Goal: Information Seeking & Learning: Check status

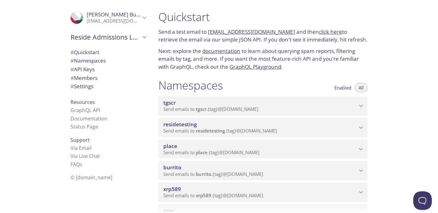
scroll to position [54, 0]
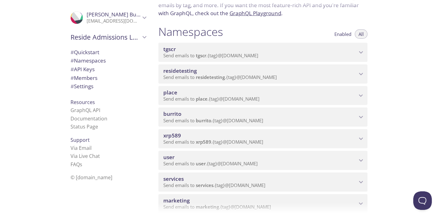
click at [217, 141] on span "Send emails to xrp589 . {tag} @[DOMAIN_NAME]" at bounding box center [213, 142] width 100 height 6
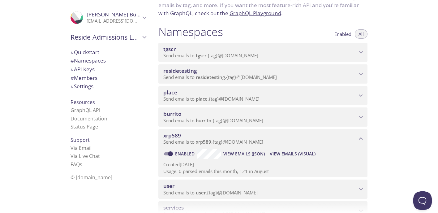
click at [289, 154] on span "View Emails (Visual)" at bounding box center [293, 153] width 46 height 7
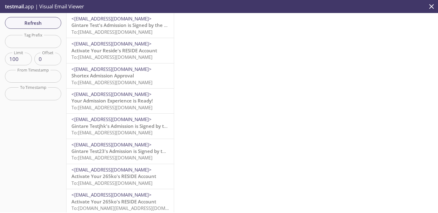
click at [108, 20] on span "<[EMAIL_ADDRESS][DOMAIN_NAME]>" at bounding box center [111, 18] width 80 height 6
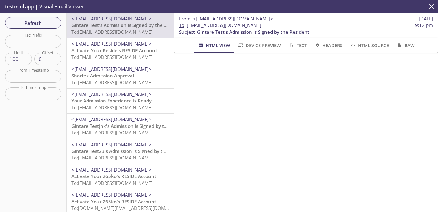
drag, startPoint x: 258, startPoint y: 26, endPoint x: 188, endPoint y: 24, distance: 70.6
click at [188, 24] on span "To : [EMAIL_ADDRESS][DOMAIN_NAME] 9:12 pm" at bounding box center [306, 25] width 254 height 6
copy span "[EMAIL_ADDRESS][DOMAIN_NAME]"
click at [20, 25] on span "Refresh" at bounding box center [33, 23] width 46 height 8
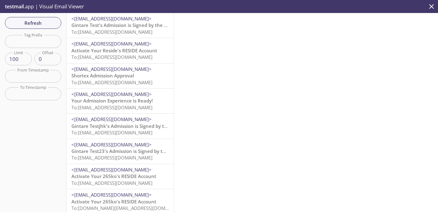
click at [140, 28] on span "Gintare Test's Admission is Signed by the Resident" at bounding box center [127, 25] width 112 height 6
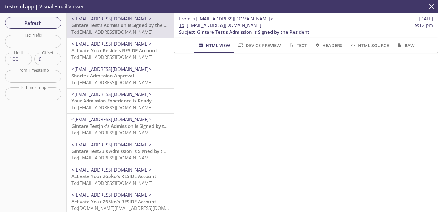
click at [124, 47] on span "Activate Your Reside's RESIDE Account" at bounding box center [114, 50] width 86 height 6
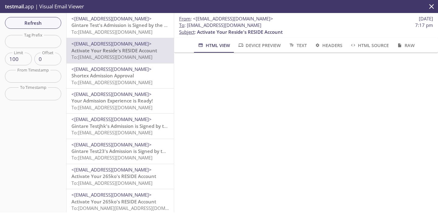
click at [33, 45] on input "text" at bounding box center [33, 41] width 56 height 13
type input "asd"
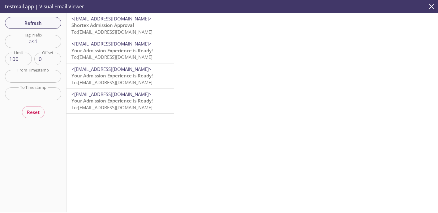
click at [115, 24] on span "Shortex Admission Approval" at bounding box center [102, 25] width 63 height 6
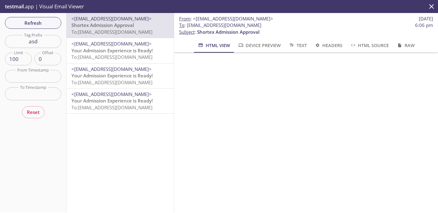
click at [42, 47] on input "asd" at bounding box center [33, 41] width 56 height 13
click at [41, 24] on span "Refresh" at bounding box center [33, 23] width 46 height 8
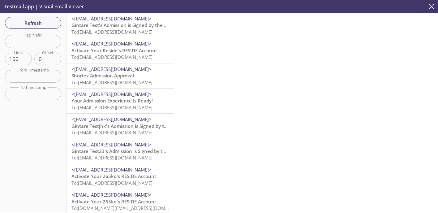
click at [129, 25] on span "Gintare Test's Admission is Signed by the Resident" at bounding box center [127, 25] width 112 height 6
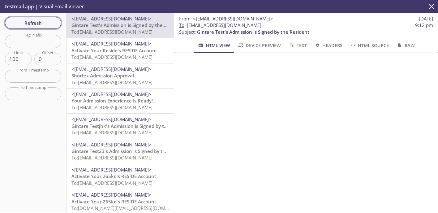
click at [11, 24] on span "Refresh" at bounding box center [33, 23] width 46 height 8
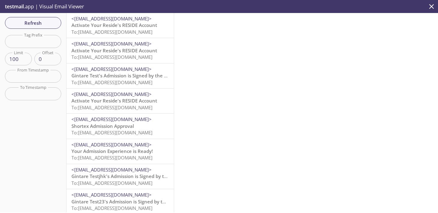
click at [112, 52] on span "Activate Your Reside's RESIDE Account" at bounding box center [114, 50] width 86 height 6
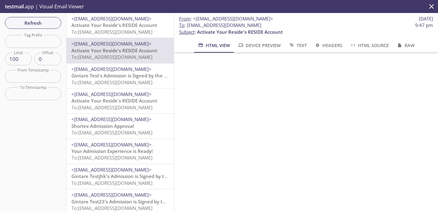
click at [135, 25] on span "Activate Your Reside's RESIDE Account" at bounding box center [114, 25] width 86 height 6
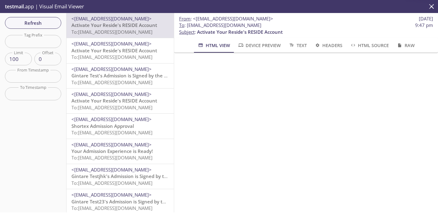
click at [116, 52] on span "Activate Your Reside's RESIDE Account" at bounding box center [114, 50] width 86 height 6
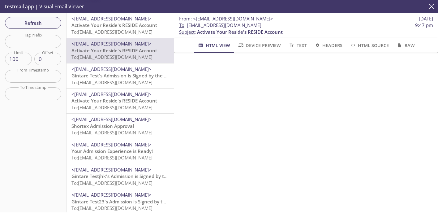
click at [129, 29] on span "To: [EMAIL_ADDRESS][DOMAIN_NAME]" at bounding box center [111, 32] width 81 height 6
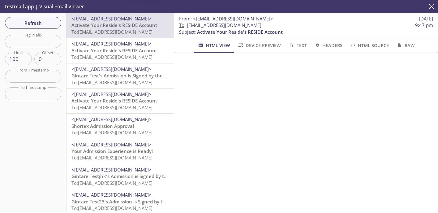
click at [121, 51] on span "Activate Your Reside's RESIDE Account" at bounding box center [114, 50] width 86 height 6
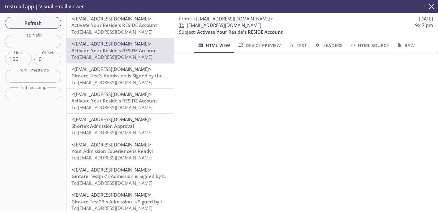
click at [61, 22] on div "Refresh Filters Tag Prefix Tag Prefix Limit 100 Limit Offset 0 Offset From Time…" at bounding box center [33, 112] width 67 height 199
click at [48, 22] on span "Refresh" at bounding box center [33, 23] width 46 height 8
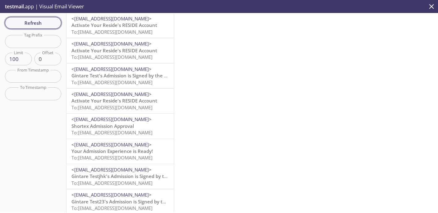
click at [41, 24] on span "Refresh" at bounding box center [33, 23] width 46 height 8
click at [109, 29] on span "To: [EMAIL_ADDRESS][DOMAIN_NAME]" at bounding box center [111, 32] width 81 height 6
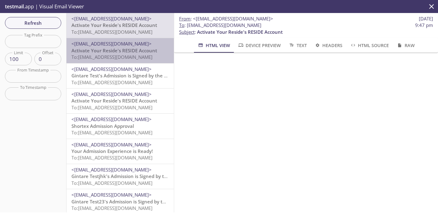
click at [112, 45] on span "<[EMAIL_ADDRESS][DOMAIN_NAME]>" at bounding box center [111, 44] width 80 height 6
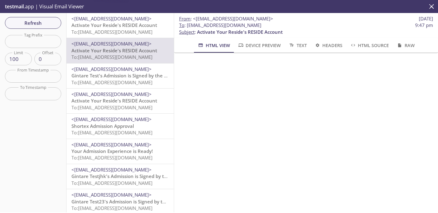
click at [126, 25] on span "Activate Your Reside's RESIDE Account" at bounding box center [114, 25] width 86 height 6
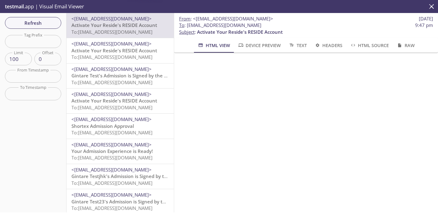
click at [115, 47] on span "<[EMAIL_ADDRESS][DOMAIN_NAME]>" at bounding box center [111, 44] width 80 height 6
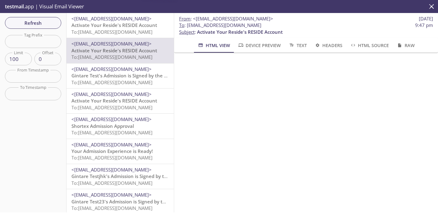
click at [126, 32] on span "To: [EMAIL_ADDRESS][DOMAIN_NAME]" at bounding box center [111, 32] width 81 height 6
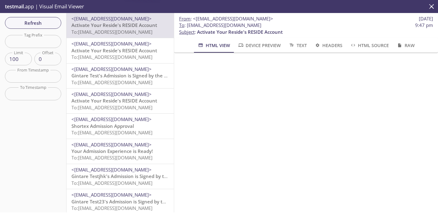
click at [121, 53] on span "Activate Your Reside's RESIDE Account" at bounding box center [114, 50] width 86 height 6
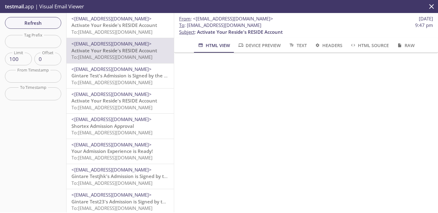
click at [138, 31] on span "To: [EMAIL_ADDRESS][DOMAIN_NAME]" at bounding box center [111, 32] width 81 height 6
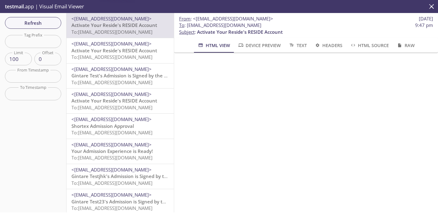
click at [131, 48] on span "Activate Your Reside's RESIDE Account" at bounding box center [114, 50] width 86 height 6
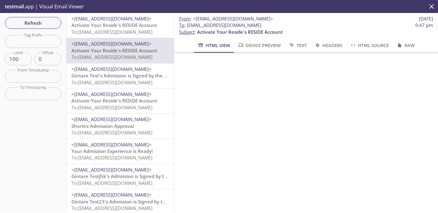
click at [141, 20] on span "<[EMAIL_ADDRESS][DOMAIN_NAME]>" at bounding box center [111, 18] width 80 height 6
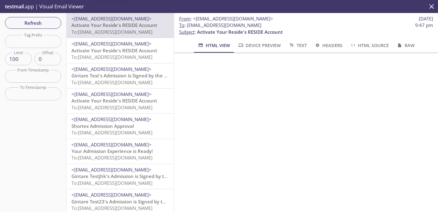
click at [133, 44] on span "<[EMAIL_ADDRESS][DOMAIN_NAME]>" at bounding box center [111, 44] width 80 height 6
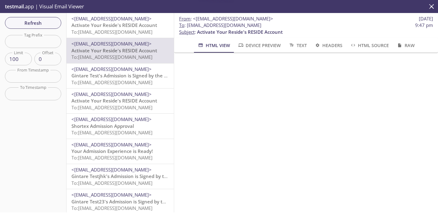
click at [139, 20] on span "<[EMAIL_ADDRESS][DOMAIN_NAME]>" at bounding box center [111, 18] width 80 height 6
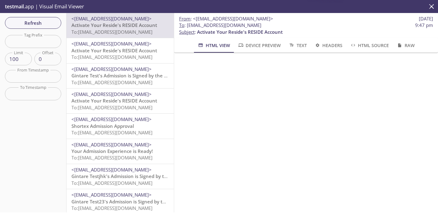
click at [134, 41] on span "<[EMAIL_ADDRESS][DOMAIN_NAME]>" at bounding box center [111, 44] width 80 height 6
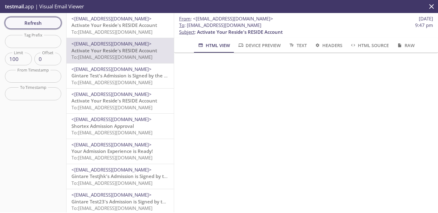
click at [39, 24] on span "Refresh" at bounding box center [33, 23] width 46 height 8
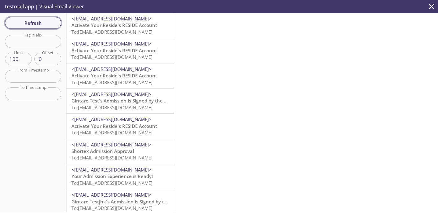
click at [40, 19] on span "Refresh" at bounding box center [33, 23] width 46 height 8
click at [114, 27] on span "Activate Your Reside's RESIDE Account" at bounding box center [114, 25] width 86 height 6
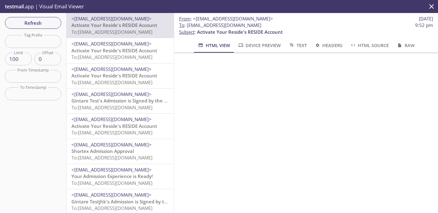
click at [131, 48] on span "Activate Your Reside's RESIDE Account" at bounding box center [114, 50] width 86 height 6
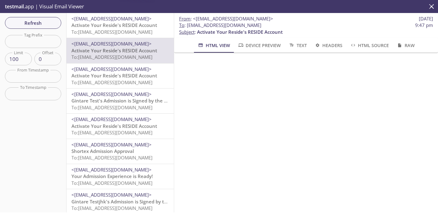
click at [128, 30] on span "To: [EMAIL_ADDRESS][DOMAIN_NAME]" at bounding box center [111, 32] width 81 height 6
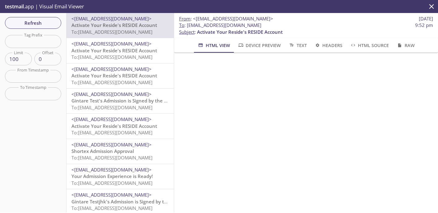
click at [116, 53] on span "Activate Your Reside's RESIDE Account" at bounding box center [114, 50] width 86 height 6
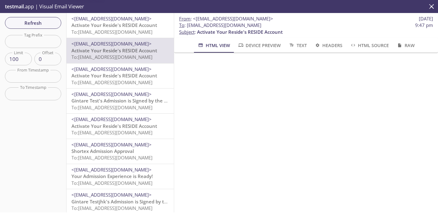
click at [127, 32] on span "To: [EMAIL_ADDRESS][DOMAIN_NAME]" at bounding box center [111, 32] width 81 height 6
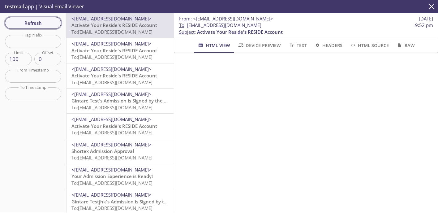
click at [29, 27] on button "Refresh" at bounding box center [33, 23] width 56 height 12
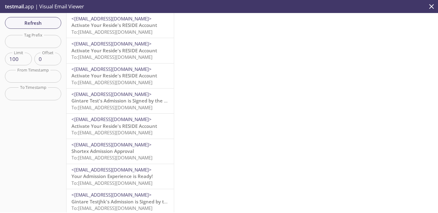
click at [109, 48] on span "Activate Your Reside's RESIDE Account" at bounding box center [114, 50] width 86 height 6
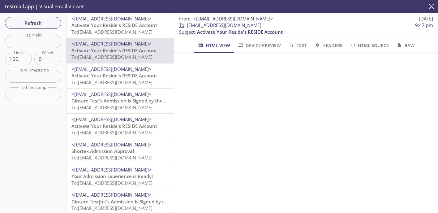
click at [125, 23] on span "Activate Your Reside's RESIDE Account" at bounding box center [114, 25] width 86 height 6
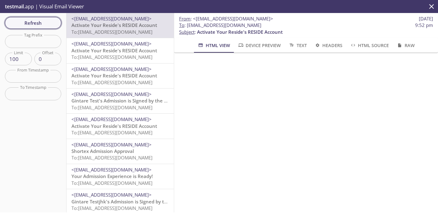
click at [47, 21] on span "Refresh" at bounding box center [33, 23] width 46 height 8
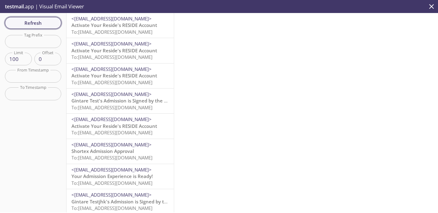
click at [47, 21] on span "Refresh" at bounding box center [33, 23] width 46 height 8
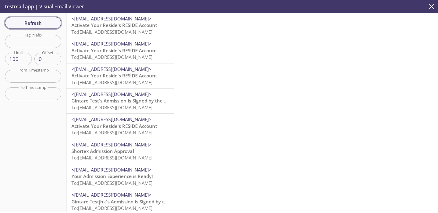
click at [47, 21] on span "Refresh" at bounding box center [33, 23] width 46 height 8
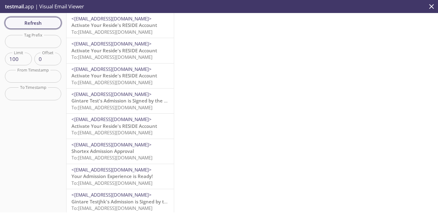
click at [47, 21] on span "Refresh" at bounding box center [33, 23] width 46 height 8
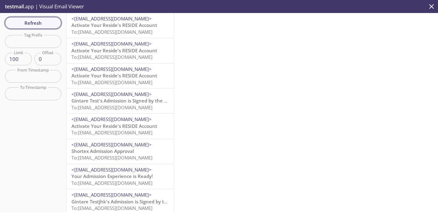
click at [47, 21] on span "Refresh" at bounding box center [33, 23] width 46 height 8
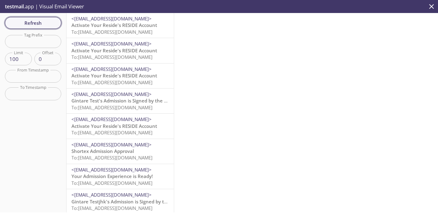
click at [47, 21] on span "Refresh" at bounding box center [33, 23] width 46 height 8
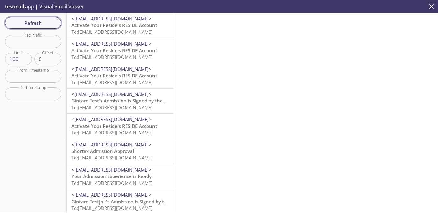
click at [47, 21] on span "Refresh" at bounding box center [33, 23] width 46 height 8
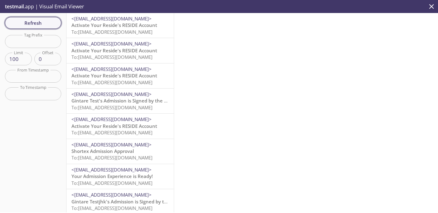
click at [47, 21] on span "Refresh" at bounding box center [33, 23] width 46 height 8
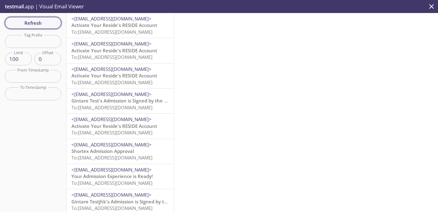
click at [47, 21] on span "Refresh" at bounding box center [33, 23] width 46 height 8
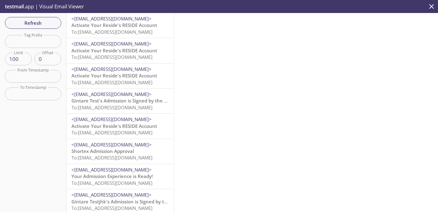
click at [128, 19] on span "<[EMAIL_ADDRESS][DOMAIN_NAME]>" at bounding box center [111, 18] width 80 height 6
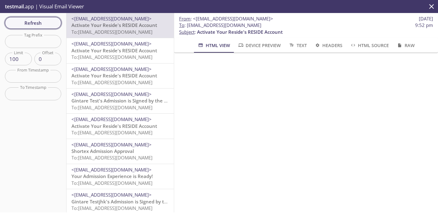
click at [51, 25] on span "Refresh" at bounding box center [33, 23] width 46 height 8
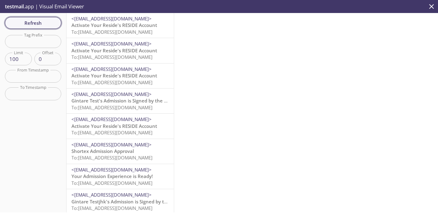
click at [51, 25] on span "Refresh" at bounding box center [33, 23] width 46 height 8
click at [32, 24] on span "Refresh" at bounding box center [33, 23] width 46 height 8
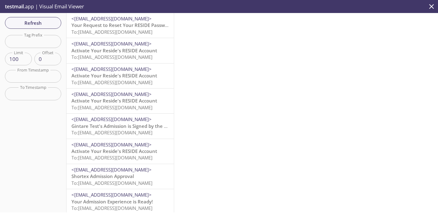
click at [137, 30] on span "To: [EMAIL_ADDRESS][DOMAIN_NAME]" at bounding box center [111, 32] width 81 height 6
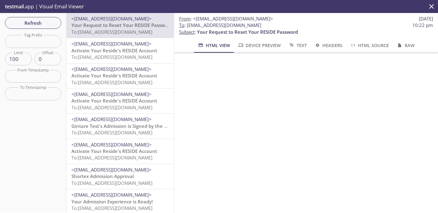
click at [104, 54] on span "To: [EMAIL_ADDRESS][DOMAIN_NAME]" at bounding box center [111, 57] width 81 height 6
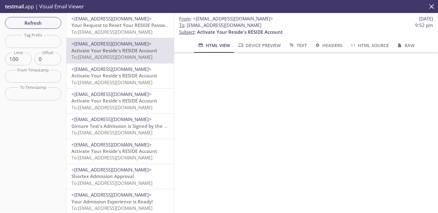
click at [121, 34] on span "To: [EMAIL_ADDRESS][DOMAIN_NAME]" at bounding box center [111, 32] width 81 height 6
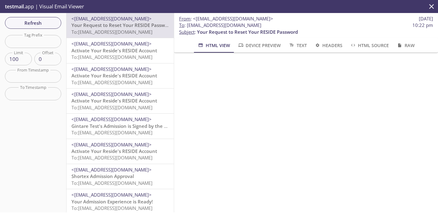
click at [141, 58] on span "To: [EMAIL_ADDRESS][DOMAIN_NAME]" at bounding box center [111, 57] width 81 height 6
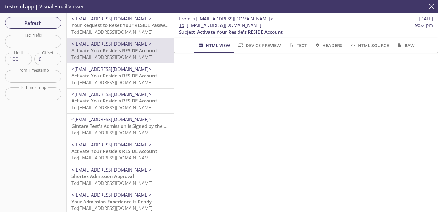
click at [137, 37] on div "<[EMAIL_ADDRESS][DOMAIN_NAME]> Your Request to Reset Your RESIDE Password To: […" at bounding box center [120, 25] width 107 height 25
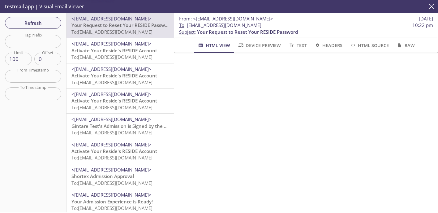
click at [132, 63] on div "<[EMAIL_ADDRESS][DOMAIN_NAME]> Activate Your Reside's RESIDE Account To: [EMAIL…" at bounding box center [120, 50] width 107 height 25
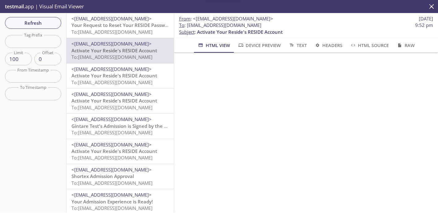
click at [134, 46] on span "<[EMAIL_ADDRESS][DOMAIN_NAME]>" at bounding box center [111, 44] width 80 height 6
click at [138, 33] on span "To: [EMAIL_ADDRESS][DOMAIN_NAME]" at bounding box center [111, 32] width 81 height 6
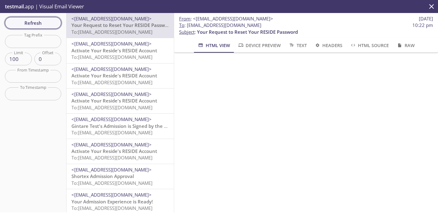
click at [54, 26] on span "Refresh" at bounding box center [33, 23] width 46 height 8
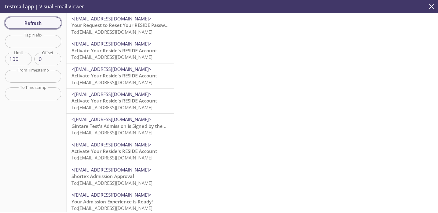
click at [49, 19] on span "Refresh" at bounding box center [33, 23] width 46 height 8
click at [129, 27] on span "Activate Your Reside's RESIDE Account" at bounding box center [114, 25] width 86 height 6
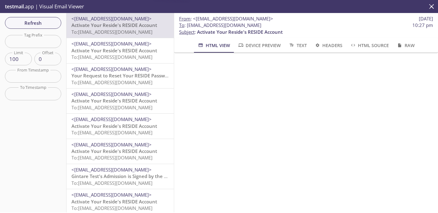
click at [121, 50] on span "Activate Your Reside's RESIDE Account" at bounding box center [114, 50] width 86 height 6
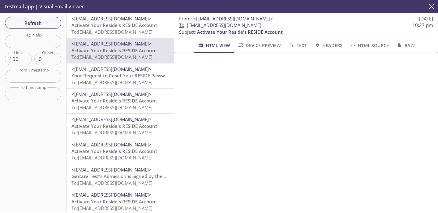
click at [128, 28] on span "Activate Your Reside's RESIDE Account" at bounding box center [114, 25] width 86 height 6
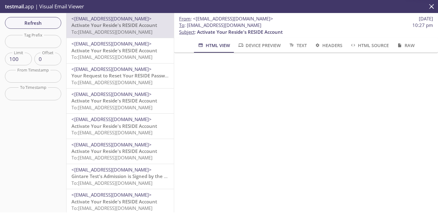
click at [123, 47] on span "Activate Your Reside's RESIDE Account" at bounding box center [114, 50] width 86 height 6
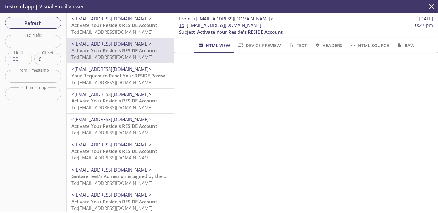
click at [130, 25] on span "Activate Your Reside's RESIDE Account" at bounding box center [114, 25] width 86 height 6
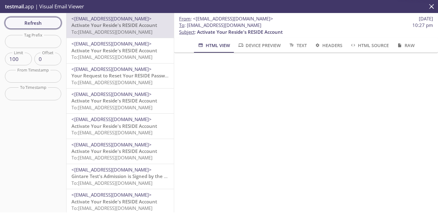
click at [33, 22] on span "Refresh" at bounding box center [33, 23] width 46 height 8
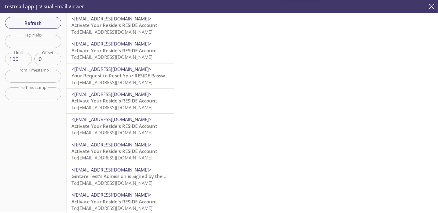
click at [119, 52] on span "Activate Your Reside's RESIDE Account" at bounding box center [114, 50] width 86 height 6
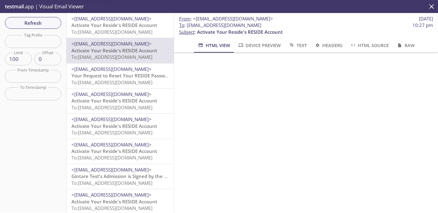
click at [127, 26] on span "Activate Your Reside's RESIDE Account" at bounding box center [114, 25] width 86 height 6
click at [37, 24] on span "Refresh" at bounding box center [33, 23] width 46 height 8
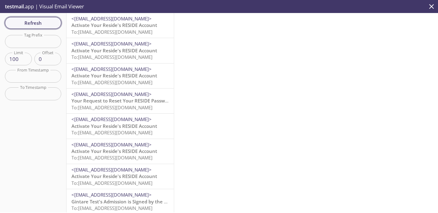
click at [26, 21] on span "Refresh" at bounding box center [33, 23] width 46 height 8
click at [46, 23] on span "Refresh" at bounding box center [33, 23] width 46 height 8
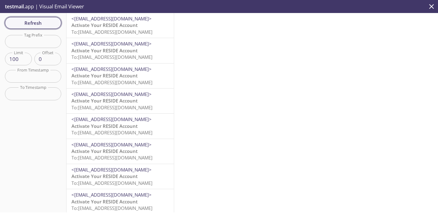
click at [42, 20] on span "Refresh" at bounding box center [33, 23] width 46 height 8
click at [108, 28] on span "Activate Your RESIDE Account" at bounding box center [104, 25] width 66 height 6
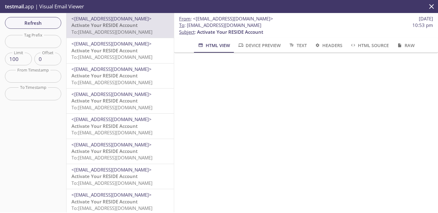
click at [122, 131] on span "To: [EMAIL_ADDRESS][DOMAIN_NAME]" at bounding box center [111, 132] width 81 height 6
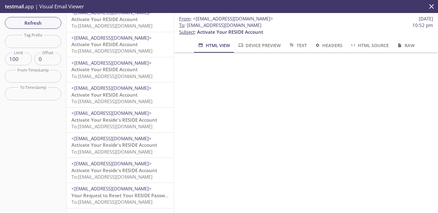
scroll to position [590, 0]
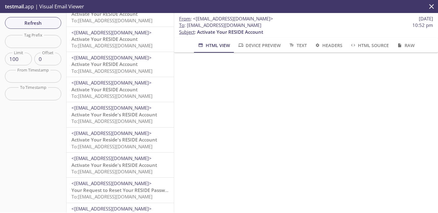
click at [133, 111] on span "<[EMAIL_ADDRESS][DOMAIN_NAME]>" at bounding box center [111, 108] width 80 height 6
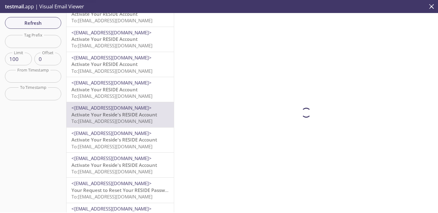
click at [136, 94] on span "To: [EMAIL_ADDRESS][DOMAIN_NAME]" at bounding box center [111, 96] width 81 height 6
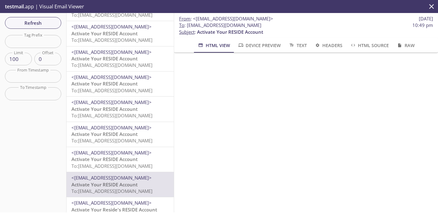
scroll to position [483, 0]
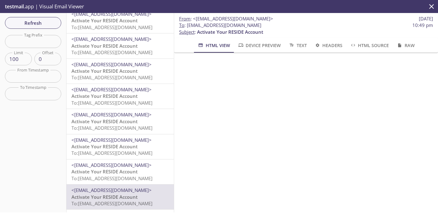
click at [127, 181] on span "To: [EMAIL_ADDRESS][DOMAIN_NAME]" at bounding box center [111, 178] width 81 height 6
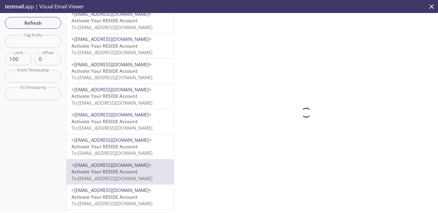
click at [133, 149] on span "Activate Your RESIDE Account" at bounding box center [104, 146] width 66 height 6
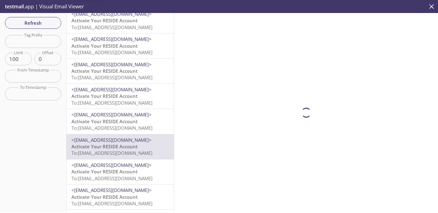
click at [136, 116] on span "<[EMAIL_ADDRESS][DOMAIN_NAME]>" at bounding box center [111, 114] width 80 height 6
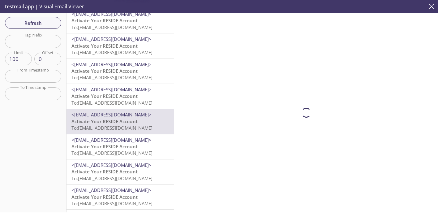
click at [137, 93] on span "Activate Your RESIDE Account" at bounding box center [104, 96] width 66 height 6
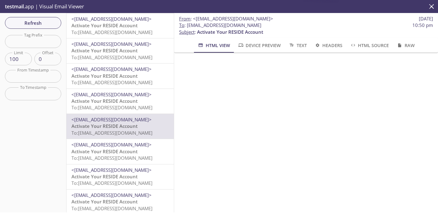
scroll to position [419, 0]
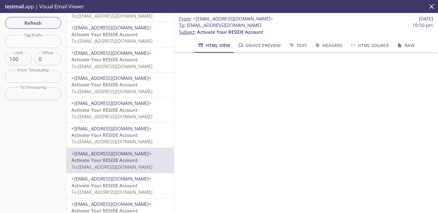
click at [134, 137] on span "Activate Your RESIDE Account" at bounding box center [104, 135] width 66 height 6
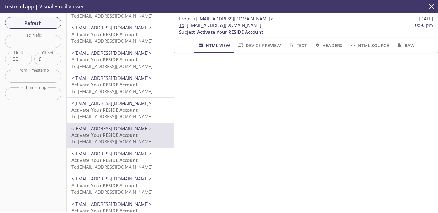
click at [138, 102] on span "<[EMAIL_ADDRESS][DOMAIN_NAME]>" at bounding box center [111, 103] width 80 height 6
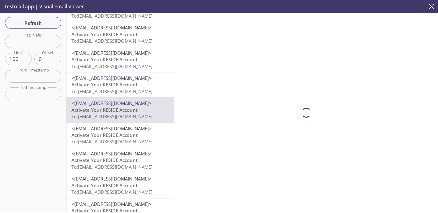
click at [139, 79] on span "<[EMAIL_ADDRESS][DOMAIN_NAME]>" at bounding box center [111, 78] width 80 height 6
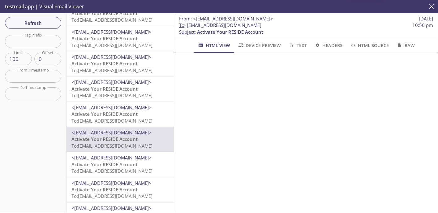
scroll to position [363, 0]
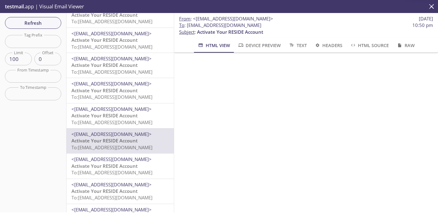
click at [130, 116] on span "Activate Your RESIDE Account" at bounding box center [104, 115] width 66 height 6
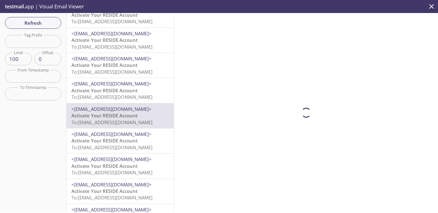
click at [135, 85] on span "<[EMAIL_ADDRESS][DOMAIN_NAME]>" at bounding box center [111, 83] width 80 height 6
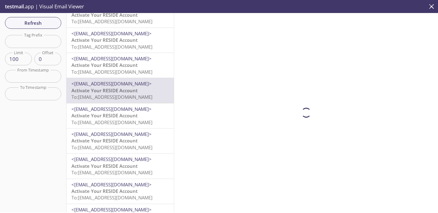
click at [137, 64] on span "Activate Your RESIDE Account" at bounding box center [104, 65] width 66 height 6
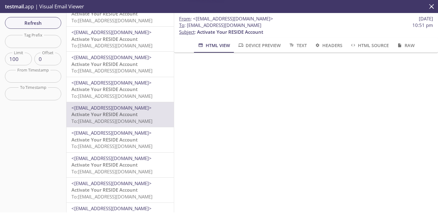
scroll to position [305, 0]
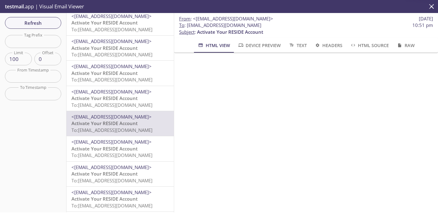
click at [128, 97] on span "Activate Your RESIDE Account" at bounding box center [104, 98] width 66 height 6
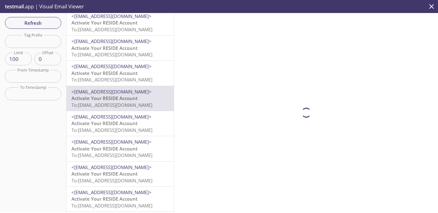
click at [136, 71] on span "Activate Your RESIDE Account" at bounding box center [104, 73] width 66 height 6
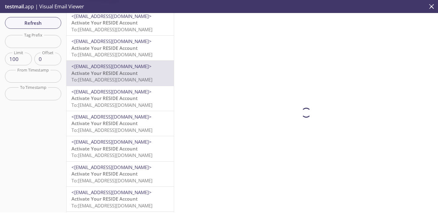
click at [137, 53] on span "To: [EMAIL_ADDRESS][DOMAIN_NAME]" at bounding box center [111, 54] width 81 height 6
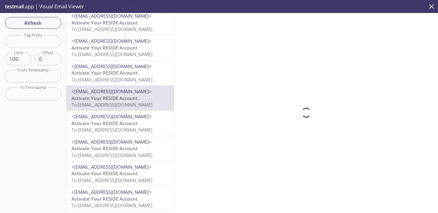
scroll to position [250, 0]
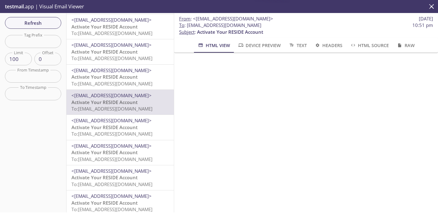
click at [127, 70] on span "<[EMAIL_ADDRESS][DOMAIN_NAME]>" at bounding box center [111, 70] width 80 height 6
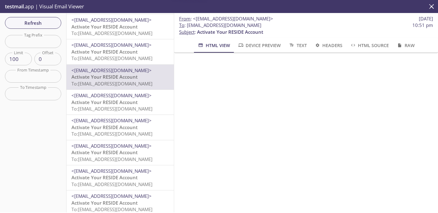
click at [134, 51] on span "Activate Your RESIDE Account" at bounding box center [104, 52] width 66 height 6
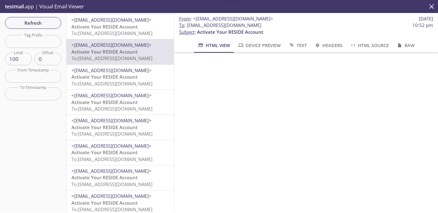
click at [137, 33] on span "To: [EMAIL_ADDRESS][DOMAIN_NAME]" at bounding box center [111, 33] width 81 height 6
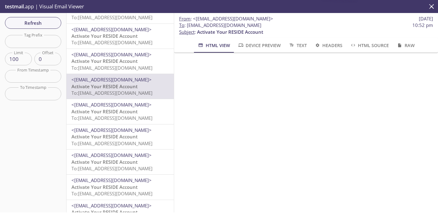
scroll to position [185, 0]
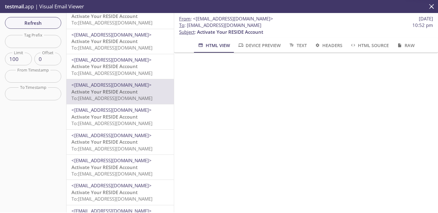
click at [123, 67] on span "Activate Your RESIDE Account" at bounding box center [104, 66] width 66 height 6
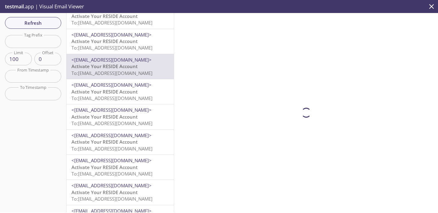
click at [132, 36] on span "<[EMAIL_ADDRESS][DOMAIN_NAME]>" at bounding box center [111, 35] width 80 height 6
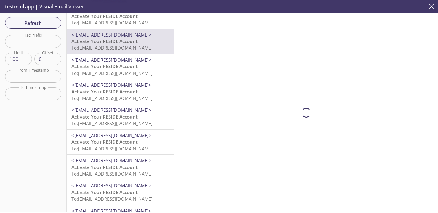
click at [138, 16] on p "Activate Your RESIDE Account To: [EMAIL_ADDRESS][DOMAIN_NAME]" at bounding box center [119, 19] width 97 height 13
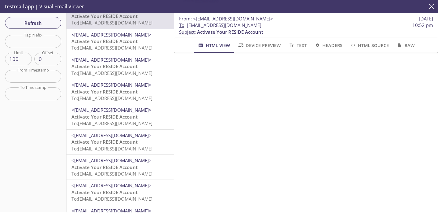
scroll to position [121, 0]
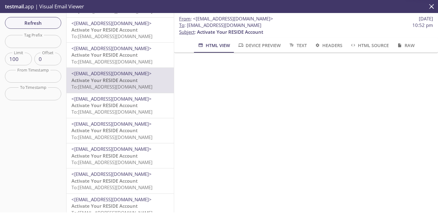
click at [131, 63] on span "To: [EMAIL_ADDRESS][DOMAIN_NAME]" at bounding box center [111, 61] width 81 height 6
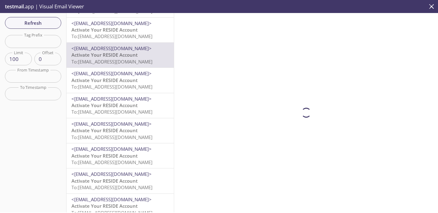
click at [137, 35] on span "To: [EMAIL_ADDRESS][DOMAIN_NAME]" at bounding box center [111, 36] width 81 height 6
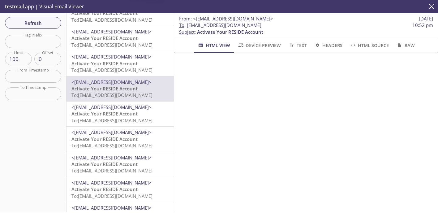
scroll to position [51, 0]
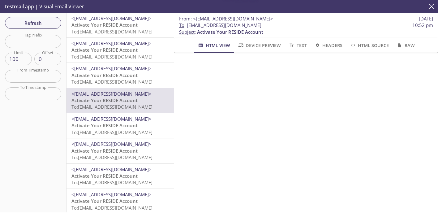
click at [125, 67] on span "<[EMAIL_ADDRESS][DOMAIN_NAME]>" at bounding box center [111, 68] width 80 height 6
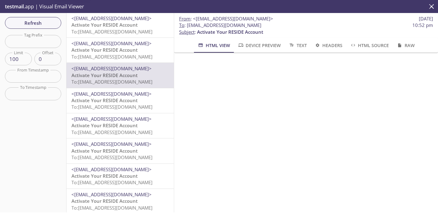
click at [130, 51] on span "Activate Your RESIDE Account" at bounding box center [104, 50] width 66 height 6
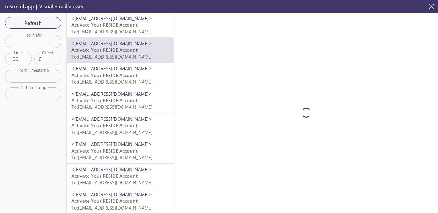
click at [137, 28] on span "To: [EMAIL_ADDRESS][DOMAIN_NAME]" at bounding box center [111, 31] width 81 height 6
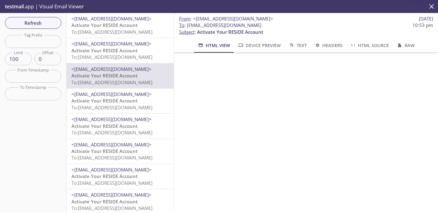
click at [130, 62] on div "<[EMAIL_ADDRESS][DOMAIN_NAME]> Activate Your RESIDE Account To: [EMAIL_ADDRESS]…" at bounding box center [120, 50] width 107 height 25
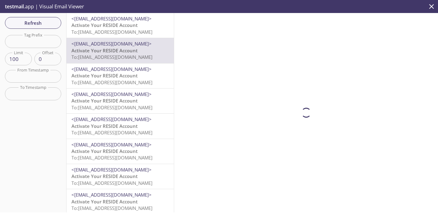
click at [144, 28] on p "Activate Your RESIDE Account To: [EMAIL_ADDRESS][DOMAIN_NAME]" at bounding box center [119, 28] width 97 height 13
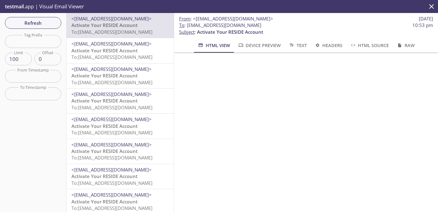
click at [129, 48] on span "Activate Your RESIDE Account" at bounding box center [104, 50] width 66 height 6
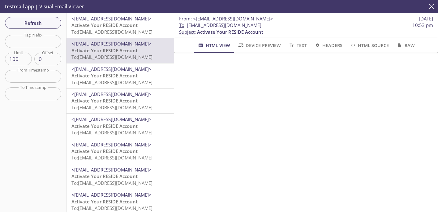
click at [132, 33] on span "To: [EMAIL_ADDRESS][DOMAIN_NAME]" at bounding box center [111, 32] width 81 height 6
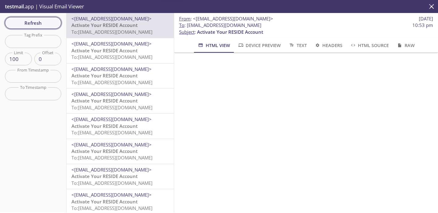
click at [57, 21] on button "Refresh" at bounding box center [33, 23] width 56 height 12
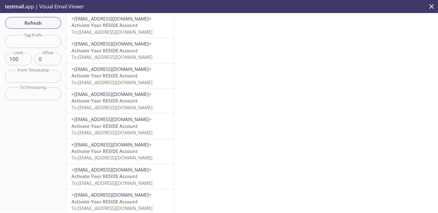
click at [139, 25] on p "Activate Your RESIDE Account To: [EMAIL_ADDRESS][DOMAIN_NAME]" at bounding box center [119, 28] width 97 height 13
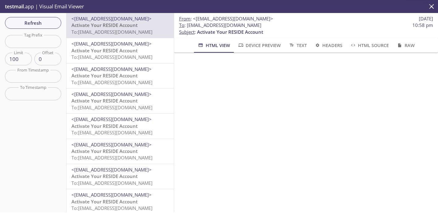
click at [125, 52] on span "Activate Your RESIDE Account" at bounding box center [104, 50] width 66 height 6
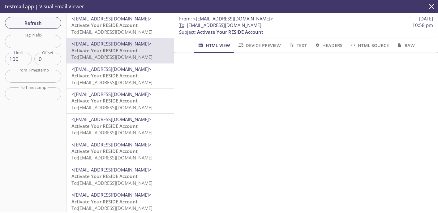
click at [123, 26] on span "Activate Your RESIDE Account" at bounding box center [104, 25] width 66 height 6
click at [27, 22] on span "Refresh" at bounding box center [33, 23] width 46 height 8
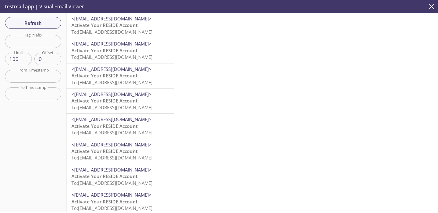
click at [147, 24] on p "Activate Your RESIDE Account To: [EMAIL_ADDRESS][DOMAIN_NAME]" at bounding box center [119, 28] width 97 height 13
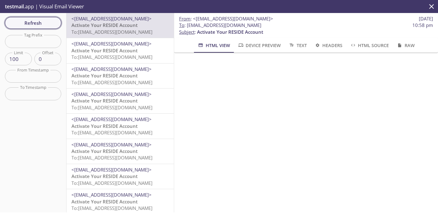
click at [32, 23] on span "Refresh" at bounding box center [33, 23] width 46 height 8
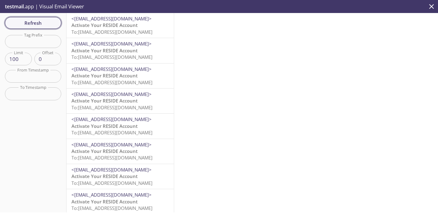
click at [44, 22] on span "Refresh" at bounding box center [33, 23] width 46 height 8
click at [111, 26] on span "Activate Your RESIDE Account" at bounding box center [104, 25] width 66 height 6
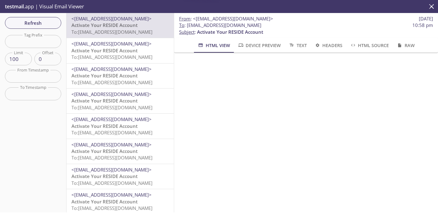
click at [112, 55] on span "To: [EMAIL_ADDRESS][DOMAIN_NAME]" at bounding box center [111, 57] width 81 height 6
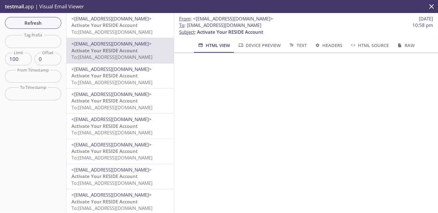
click at [133, 99] on span "Activate Your RESIDE Account" at bounding box center [104, 100] width 66 height 6
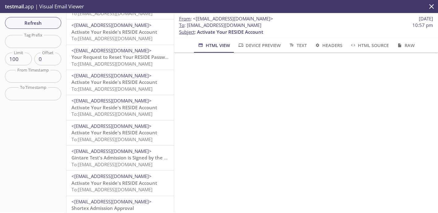
scroll to position [1553, 0]
click at [132, 65] on span "To: [EMAIL_ADDRESS][DOMAIN_NAME]" at bounding box center [111, 64] width 81 height 6
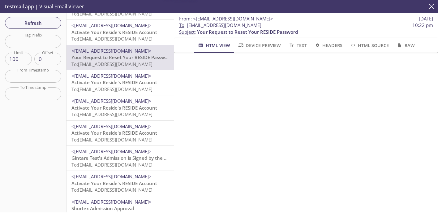
click at [128, 78] on span "<[EMAIL_ADDRESS][DOMAIN_NAME]>" at bounding box center [111, 76] width 80 height 6
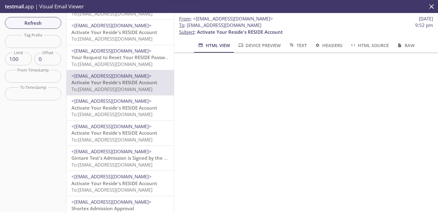
click at [120, 108] on span "Activate Your Reside's RESIDE Account" at bounding box center [114, 108] width 86 height 6
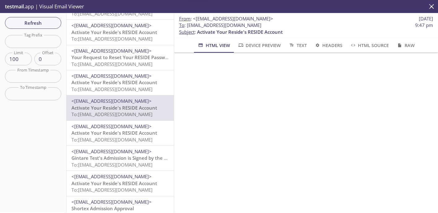
click at [118, 136] on span "Activate Your Reside's RESIDE Account" at bounding box center [114, 133] width 86 height 6
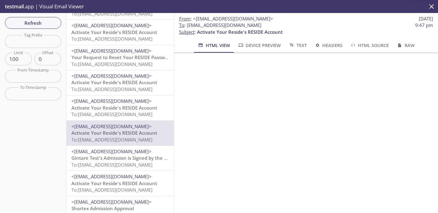
click at [139, 104] on span "<[EMAIL_ADDRESS][DOMAIN_NAME]>" at bounding box center [111, 101] width 80 height 6
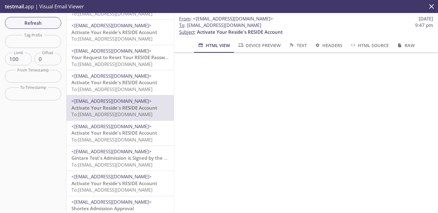
click at [144, 72] on div "<[EMAIL_ADDRESS][DOMAIN_NAME]> Activate Your Reside's RESIDE Account To: [EMAIL…" at bounding box center [120, 82] width 107 height 25
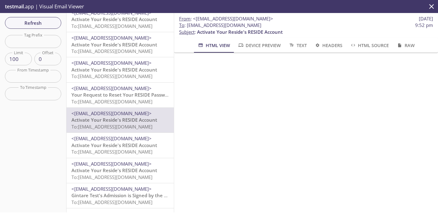
scroll to position [1511, 0]
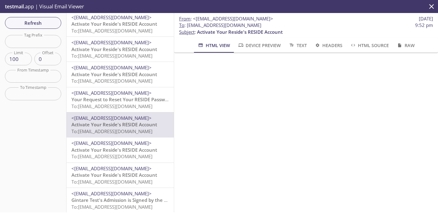
click at [124, 106] on span "To: [EMAIL_ADDRESS][DOMAIN_NAME]" at bounding box center [111, 106] width 81 height 6
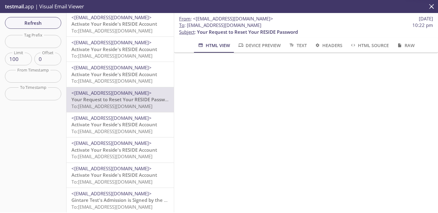
click at [135, 82] on span "To: [EMAIL_ADDRESS][DOMAIN_NAME]" at bounding box center [111, 81] width 81 height 6
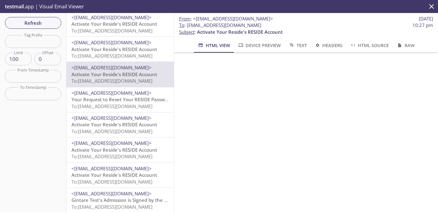
click at [128, 101] on span "Your Request to Reset Your RESIDE Password" at bounding box center [121, 99] width 101 height 6
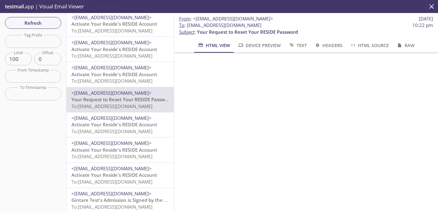
click at [134, 80] on span "To: [EMAIL_ADDRESS][DOMAIN_NAME]" at bounding box center [111, 81] width 81 height 6
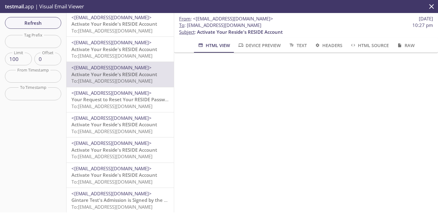
click at [129, 96] on span "<[EMAIL_ADDRESS][DOMAIN_NAME]>" at bounding box center [111, 93] width 80 height 6
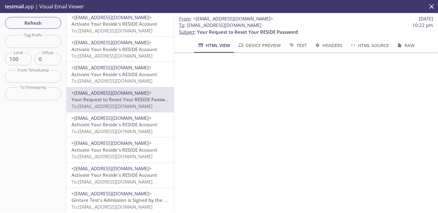
click at [124, 70] on span "<[EMAIL_ADDRESS][DOMAIN_NAME]>" at bounding box center [111, 67] width 80 height 6
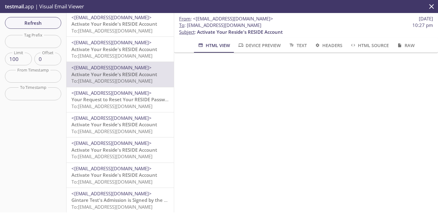
click at [120, 99] on span "Your Request to Reset Your RESIDE Password" at bounding box center [121, 99] width 101 height 6
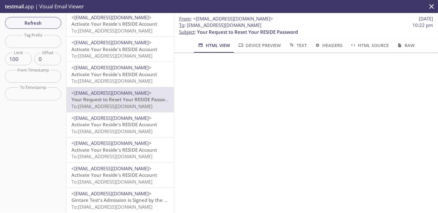
click at [121, 67] on span "<[EMAIL_ADDRESS][DOMAIN_NAME]>" at bounding box center [111, 67] width 80 height 6
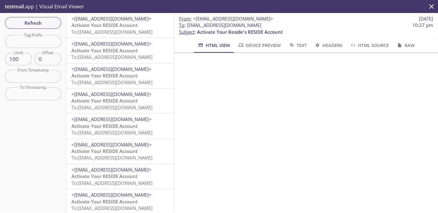
click at [144, 21] on span "<[EMAIL_ADDRESS][DOMAIN_NAME]>" at bounding box center [111, 18] width 80 height 6
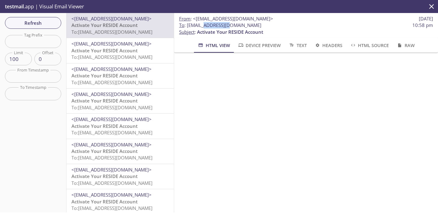
drag, startPoint x: 228, startPoint y: 24, endPoint x: 203, endPoint y: 25, distance: 25.7
click at [203, 25] on span "To : [EMAIL_ADDRESS][DOMAIN_NAME]" at bounding box center [220, 25] width 82 height 6
copy span "1qusertwq1"
click at [39, 42] on input "text" at bounding box center [33, 41] width 56 height 13
paste input "1qusertwq1"
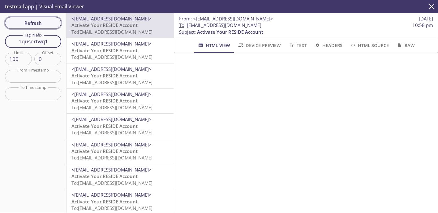
type input "1qusertwq1"
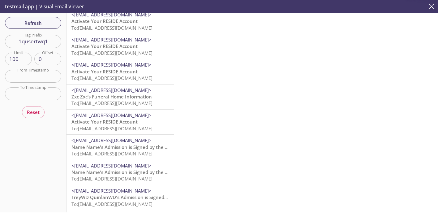
scroll to position [61, 0]
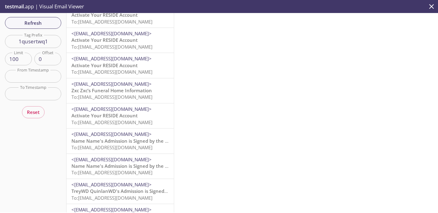
click at [136, 141] on span "Name Name's Admission is Signed by the Resident" at bounding box center [127, 141] width 113 height 6
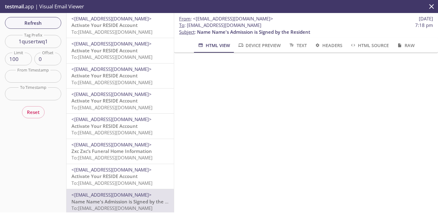
click at [117, 28] on p "Activate Your RESIDE Account To: [EMAIL_ADDRESS][DOMAIN_NAME]" at bounding box center [119, 28] width 97 height 13
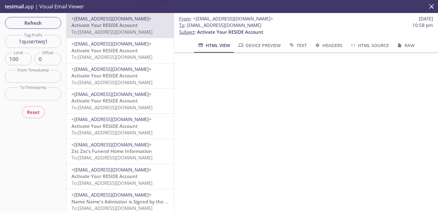
click at [107, 49] on span "Activate Your RESIDE Account" at bounding box center [104, 50] width 66 height 6
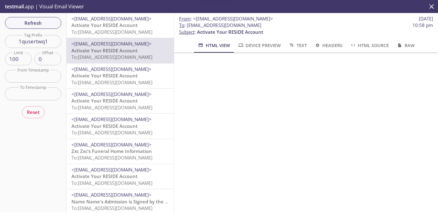
click at [118, 78] on span "Activate Your RESIDE Account" at bounding box center [104, 75] width 66 height 6
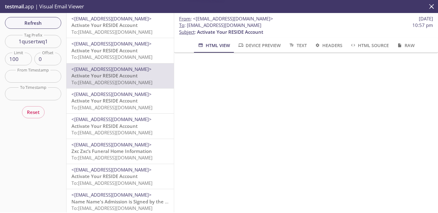
click at [110, 101] on span "Activate Your RESIDE Account" at bounding box center [104, 100] width 66 height 6
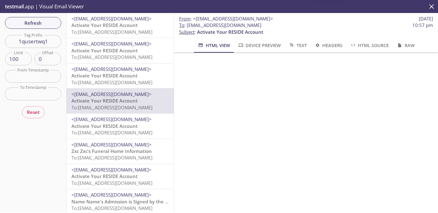
click at [108, 120] on span "<[EMAIL_ADDRESS][DOMAIN_NAME]>" at bounding box center [111, 119] width 80 height 6
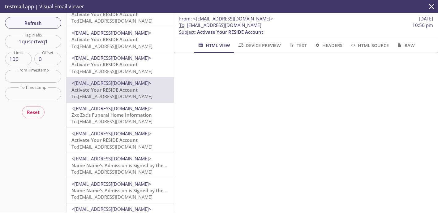
scroll to position [37, 0]
click at [132, 116] on span "Zxc Zxc’s Funeral Home Information" at bounding box center [111, 114] width 80 height 6
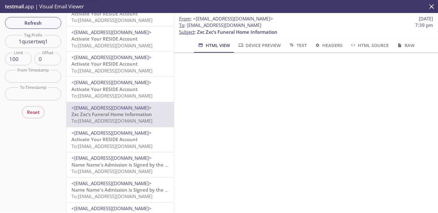
click at [121, 136] on span "Activate Your RESIDE Account" at bounding box center [104, 139] width 66 height 6
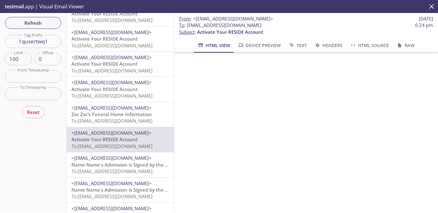
click at [130, 119] on span "To: [EMAIL_ADDRESS][DOMAIN_NAME]" at bounding box center [111, 121] width 81 height 6
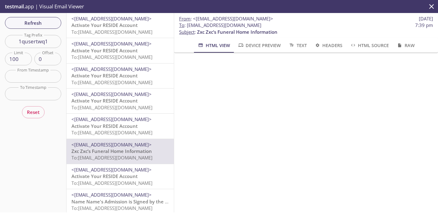
click at [124, 126] on span "Activate Your RESIDE Account" at bounding box center [104, 126] width 66 height 6
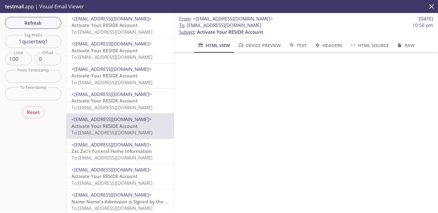
click at [150, 27] on p "Activate Your RESIDE Account To: [EMAIL_ADDRESS][DOMAIN_NAME]" at bounding box center [119, 28] width 97 height 13
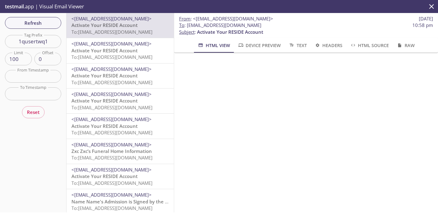
click at [138, 126] on p "Activate Your RESIDE Account To: [EMAIL_ADDRESS][DOMAIN_NAME]" at bounding box center [119, 129] width 97 height 13
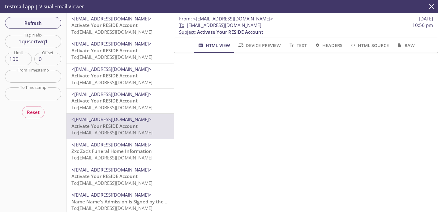
click at [56, 41] on input "1qusertwq1" at bounding box center [33, 41] width 56 height 13
click at [106, 33] on span "To: [EMAIL_ADDRESS][DOMAIN_NAME]" at bounding box center [111, 32] width 81 height 6
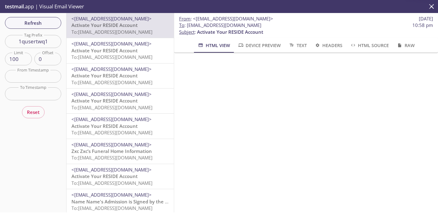
click at [52, 41] on input "1qusertwq1" at bounding box center [33, 41] width 56 height 13
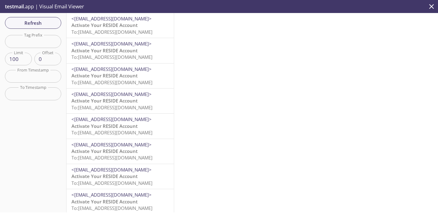
click at [138, 18] on span "<[EMAIL_ADDRESS][DOMAIN_NAME]>" at bounding box center [111, 18] width 80 height 6
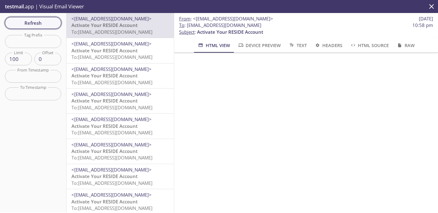
click at [37, 27] on button "Refresh" at bounding box center [33, 23] width 56 height 12
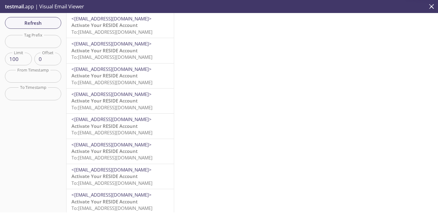
click at [132, 31] on span "To: [EMAIL_ADDRESS][DOMAIN_NAME]" at bounding box center [111, 32] width 81 height 6
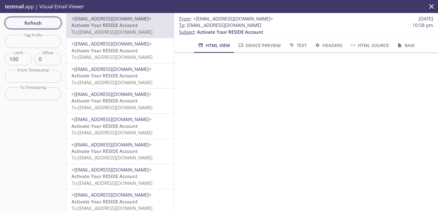
click at [36, 20] on span "Refresh" at bounding box center [33, 23] width 46 height 8
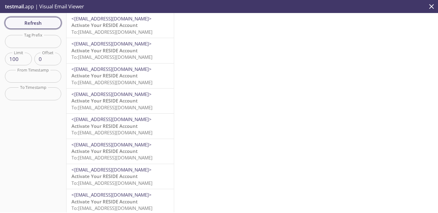
click at [42, 21] on span "Refresh" at bounding box center [33, 23] width 46 height 8
click at [119, 32] on span "To: [EMAIL_ADDRESS][DOMAIN_NAME]" at bounding box center [111, 32] width 81 height 6
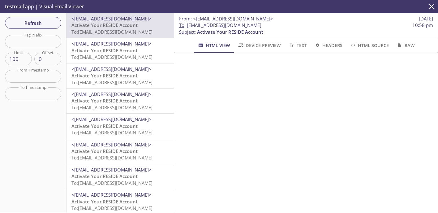
click at [116, 55] on span "To: [EMAIL_ADDRESS][DOMAIN_NAME]" at bounding box center [111, 57] width 81 height 6
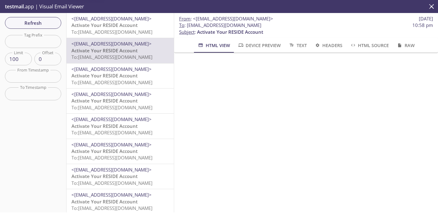
click at [142, 29] on span "To: [EMAIL_ADDRESS][DOMAIN_NAME]" at bounding box center [111, 32] width 81 height 6
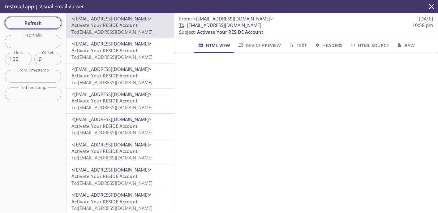
click at [51, 22] on span "Refresh" at bounding box center [33, 23] width 46 height 8
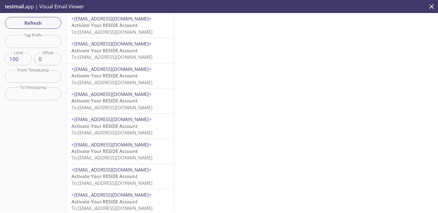
click at [130, 30] on span "To: [EMAIL_ADDRESS][DOMAIN_NAME]" at bounding box center [111, 32] width 81 height 6
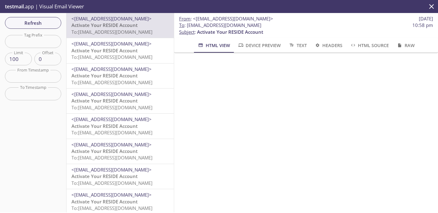
click at [123, 45] on span "<[EMAIL_ADDRESS][DOMAIN_NAME]>" at bounding box center [111, 44] width 80 height 6
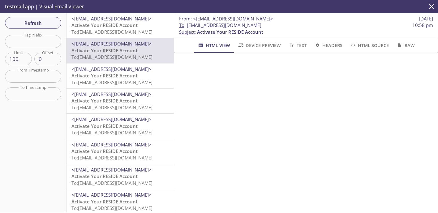
click at [136, 32] on span "To: [EMAIL_ADDRESS][DOMAIN_NAME]" at bounding box center [111, 32] width 81 height 6
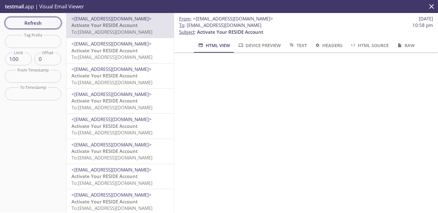
click at [41, 21] on span "Refresh" at bounding box center [33, 23] width 46 height 8
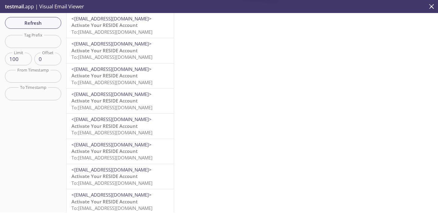
click at [139, 33] on span "To: [EMAIL_ADDRESS][DOMAIN_NAME]" at bounding box center [111, 32] width 81 height 6
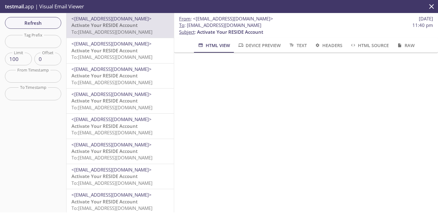
click at [134, 54] on span "To: [EMAIL_ADDRESS][DOMAIN_NAME]" at bounding box center [111, 57] width 81 height 6
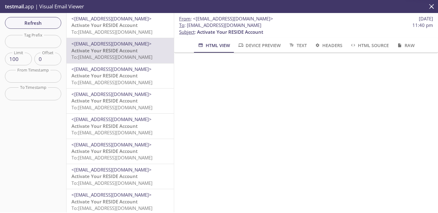
click at [139, 127] on p "Activate Your RESIDE Account To: [EMAIL_ADDRESS][DOMAIN_NAME]" at bounding box center [119, 129] width 97 height 13
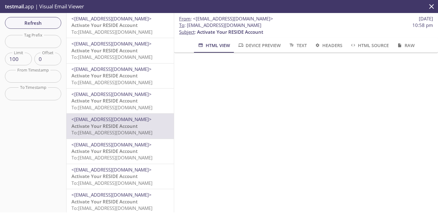
click at [143, 102] on p "Activate Your RESIDE Account To: [EMAIL_ADDRESS][DOMAIN_NAME]" at bounding box center [119, 103] width 97 height 13
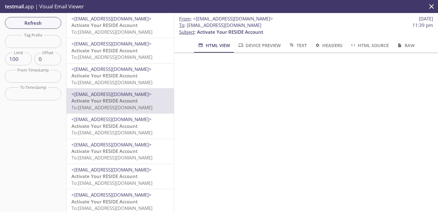
click at [148, 84] on span "To: [EMAIL_ADDRESS][DOMAIN_NAME]" at bounding box center [111, 82] width 81 height 6
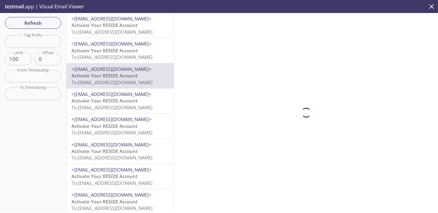
click at [132, 103] on span "Activate Your RESIDE Account" at bounding box center [104, 100] width 66 height 6
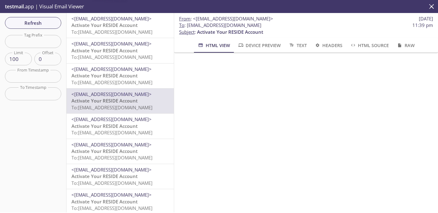
click at [125, 127] on span "Activate Your RESIDE Account" at bounding box center [104, 126] width 66 height 6
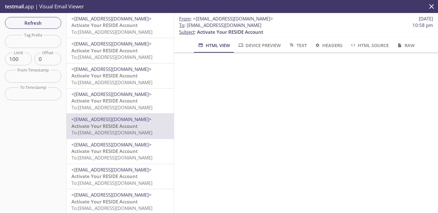
click at [148, 104] on span "To: [EMAIL_ADDRESS][DOMAIN_NAME]" at bounding box center [111, 107] width 81 height 6
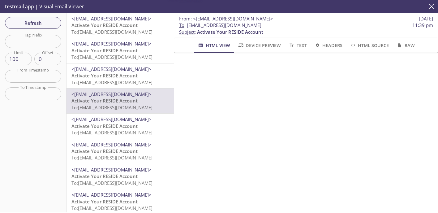
click at [141, 76] on p "Activate Your RESIDE Account To: [EMAIL_ADDRESS][DOMAIN_NAME]" at bounding box center [119, 78] width 97 height 13
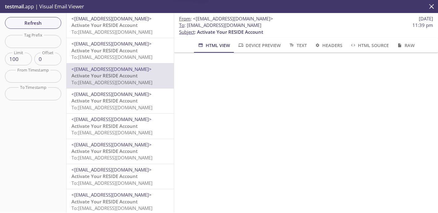
click at [138, 51] on p "Activate Your RESIDE Account To: [EMAIL_ADDRESS][DOMAIN_NAME]" at bounding box center [119, 53] width 97 height 13
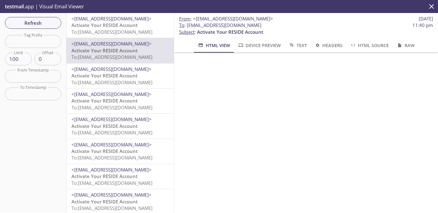
click at [127, 102] on span "Activate Your RESIDE Account" at bounding box center [104, 100] width 66 height 6
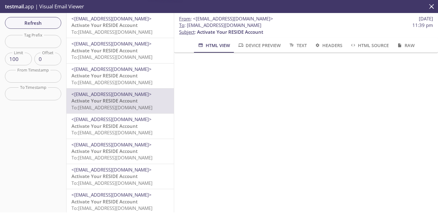
click at [138, 71] on span "<[EMAIL_ADDRESS][DOMAIN_NAME]>" at bounding box center [111, 69] width 80 height 6
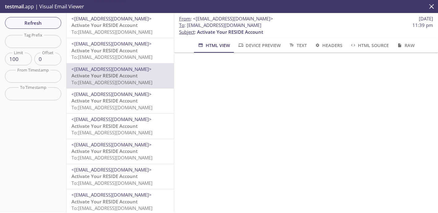
click at [139, 50] on p "Activate Your RESIDE Account To: [EMAIL_ADDRESS][DOMAIN_NAME]" at bounding box center [119, 53] width 97 height 13
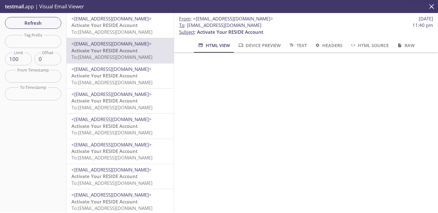
click at [142, 103] on p "Activate Your RESIDE Account To: [EMAIL_ADDRESS][DOMAIN_NAME]" at bounding box center [119, 103] width 97 height 13
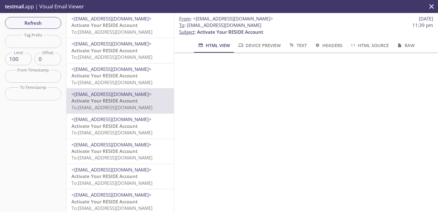
click at [138, 52] on p "Activate Your RESIDE Account To: [EMAIL_ADDRESS][DOMAIN_NAME]" at bounding box center [119, 53] width 97 height 13
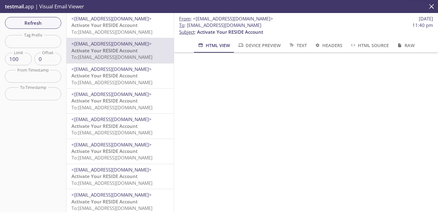
click at [139, 99] on p "Activate Your RESIDE Account To: [EMAIL_ADDRESS][DOMAIN_NAME]" at bounding box center [119, 103] width 97 height 13
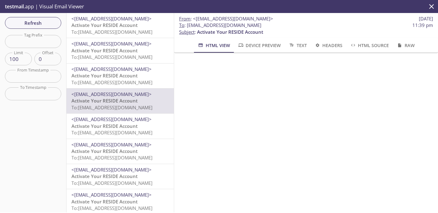
click at [142, 55] on span "To: [EMAIL_ADDRESS][DOMAIN_NAME]" at bounding box center [111, 57] width 81 height 6
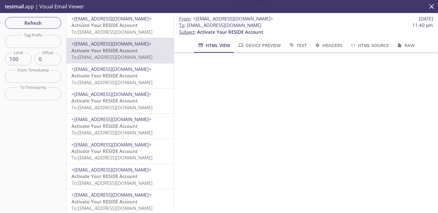
click at [143, 97] on p "Activate Your RESIDE Account To: [EMAIL_ADDRESS][DOMAIN_NAME]" at bounding box center [119, 103] width 97 height 13
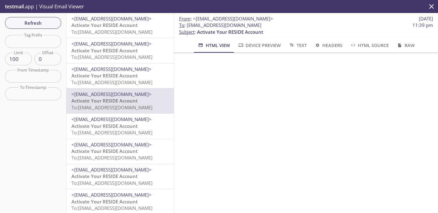
click at [147, 55] on span "To: [EMAIL_ADDRESS][DOMAIN_NAME]" at bounding box center [111, 57] width 81 height 6
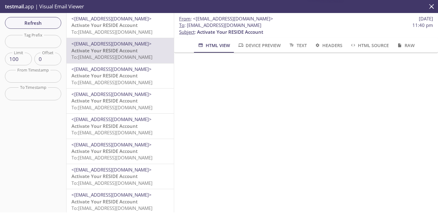
click at [146, 98] on p "Activate Your RESIDE Account To: [EMAIL_ADDRESS][DOMAIN_NAME]" at bounding box center [119, 103] width 97 height 13
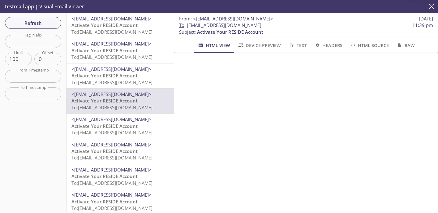
click at [132, 80] on span "To: [EMAIL_ADDRESS][DOMAIN_NAME]" at bounding box center [111, 82] width 81 height 6
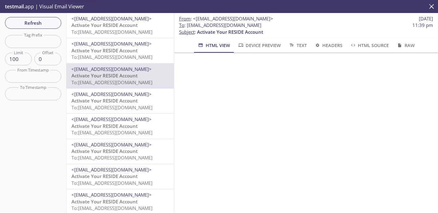
click at [140, 43] on span "<[EMAIL_ADDRESS][DOMAIN_NAME]>" at bounding box center [111, 44] width 80 height 6
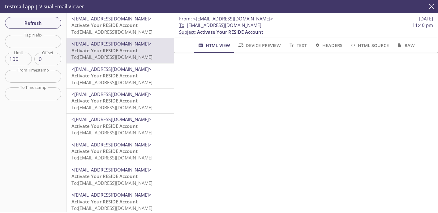
click at [142, 27] on p "Activate Your RESIDE Account To: [EMAIL_ADDRESS][DOMAIN_NAME]" at bounding box center [119, 28] width 97 height 13
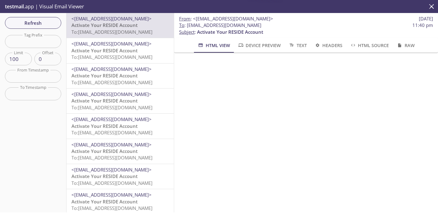
click at [129, 74] on span "Activate Your RESIDE Account" at bounding box center [104, 75] width 66 height 6
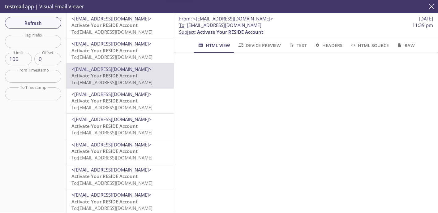
click at [131, 51] on span "Activate Your RESIDE Account" at bounding box center [104, 50] width 66 height 6
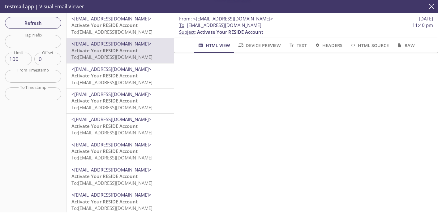
click at [132, 23] on span "Activate Your RESIDE Account" at bounding box center [104, 25] width 66 height 6
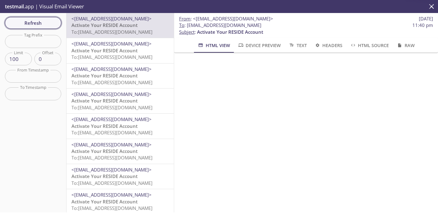
click at [44, 23] on span "Refresh" at bounding box center [33, 23] width 46 height 8
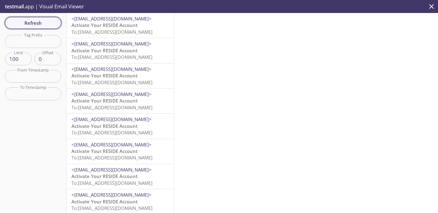
click at [39, 20] on span "Refresh" at bounding box center [33, 23] width 46 height 8
click at [129, 24] on span "Activate Your RESIDE Account" at bounding box center [104, 25] width 66 height 6
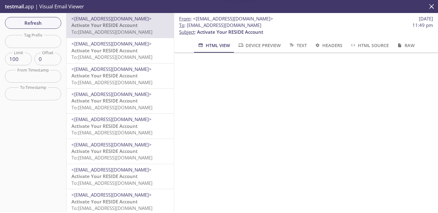
click at [128, 46] on span "<[EMAIL_ADDRESS][DOMAIN_NAME]>" at bounding box center [111, 44] width 80 height 6
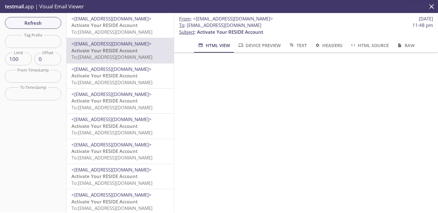
click at [121, 70] on span "<[EMAIL_ADDRESS][DOMAIN_NAME]>" at bounding box center [111, 69] width 80 height 6
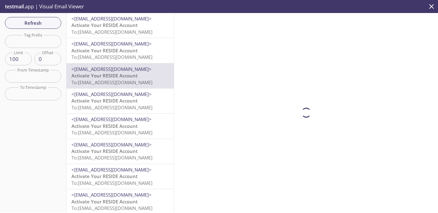
click at [110, 99] on span "Activate Your RESIDE Account" at bounding box center [104, 100] width 66 height 6
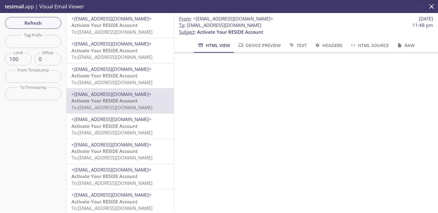
click at [106, 121] on span "<[EMAIL_ADDRESS][DOMAIN_NAME]>" at bounding box center [111, 119] width 80 height 6
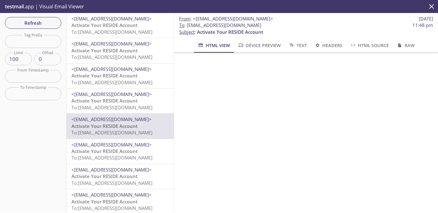
click at [105, 154] on span "Activate Your RESIDE Account" at bounding box center [104, 151] width 66 height 6
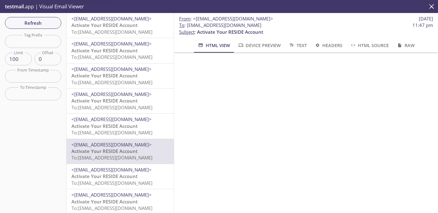
click at [126, 179] on span "Activate Your RESIDE Account" at bounding box center [104, 176] width 66 height 6
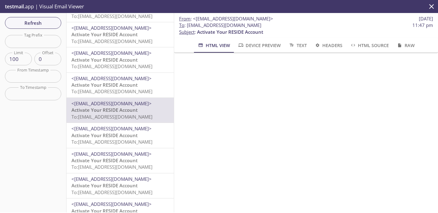
scroll to position [70, 0]
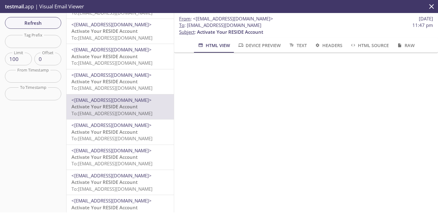
click at [131, 132] on span "Activate Your RESIDE Account" at bounding box center [104, 132] width 66 height 6
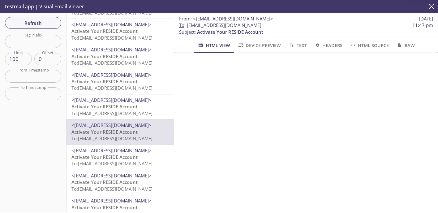
click at [110, 156] on span "Activate Your RESIDE Account" at bounding box center [104, 157] width 66 height 6
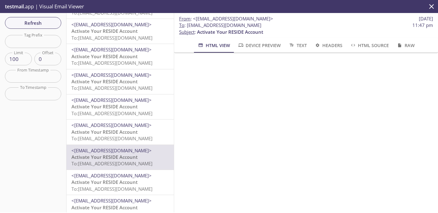
click at [104, 186] on span "To: [EMAIL_ADDRESS][DOMAIN_NAME]" at bounding box center [111, 189] width 81 height 6
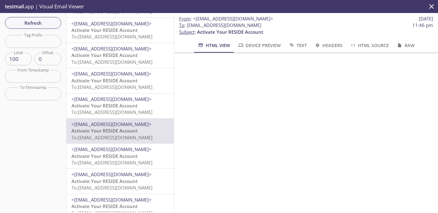
scroll to position [148, 0]
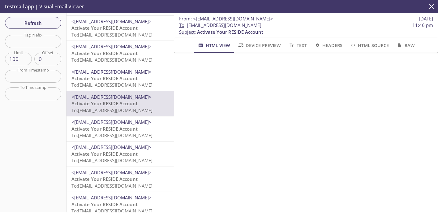
click at [126, 133] on span "To: [EMAIL_ADDRESS][DOMAIN_NAME]" at bounding box center [111, 135] width 81 height 6
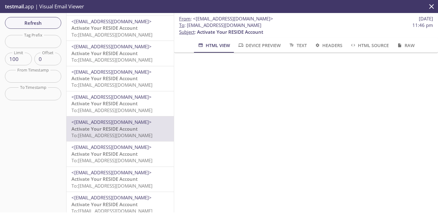
click at [112, 154] on span "Activate Your RESIDE Account" at bounding box center [104, 154] width 66 height 6
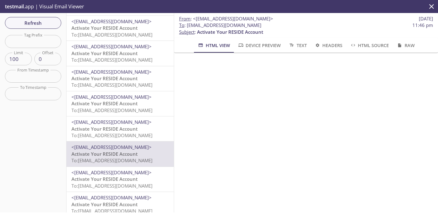
click at [103, 180] on span "Activate Your RESIDE Account" at bounding box center [104, 179] width 66 height 6
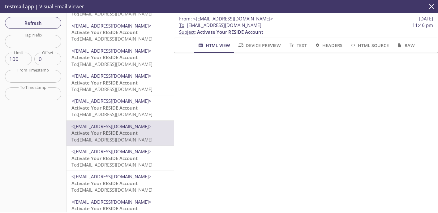
scroll to position [210, 0]
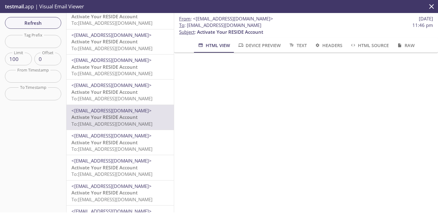
click at [107, 159] on span "<[EMAIL_ADDRESS][DOMAIN_NAME]>" at bounding box center [111, 161] width 80 height 6
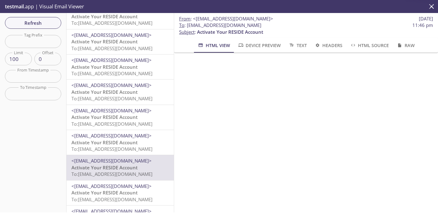
click at [124, 141] on span "Activate Your RESIDE Account" at bounding box center [104, 142] width 66 height 6
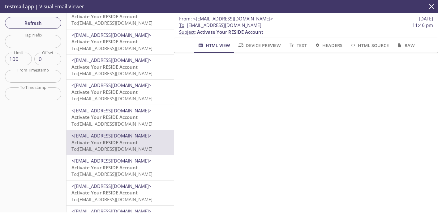
click at [110, 165] on span "Activate Your RESIDE Account" at bounding box center [104, 167] width 66 height 6
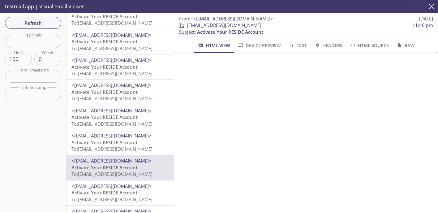
click at [96, 198] on span "To: [EMAIL_ADDRESS][DOMAIN_NAME]" at bounding box center [111, 199] width 81 height 6
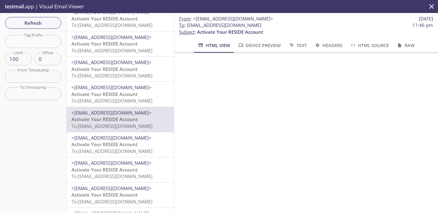
scroll to position [286, 0]
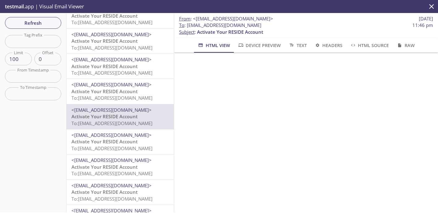
click at [119, 155] on div "<[EMAIL_ADDRESS][DOMAIN_NAME]> Activate Your RESIDE Account To: [EMAIL_ADDRESS]…" at bounding box center [120, 166] width 107 height 25
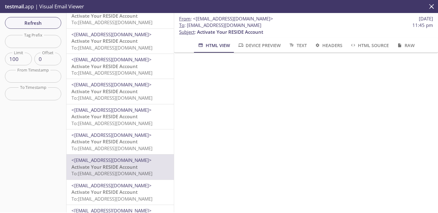
click at [125, 141] on span "Activate Your RESIDE Account" at bounding box center [104, 141] width 66 height 6
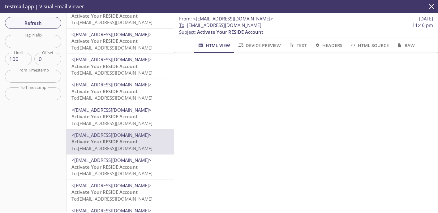
click at [111, 170] on p "Activate Your RESIDE Account To: [EMAIL_ADDRESS][DOMAIN_NAME]" at bounding box center [119, 170] width 97 height 13
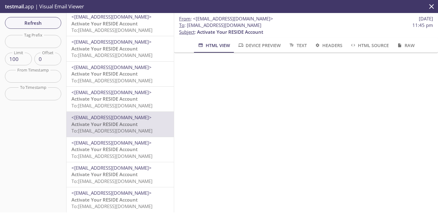
scroll to position [330, 0]
click at [123, 141] on span "<[EMAIL_ADDRESS][DOMAIN_NAME]>" at bounding box center [111, 142] width 80 height 6
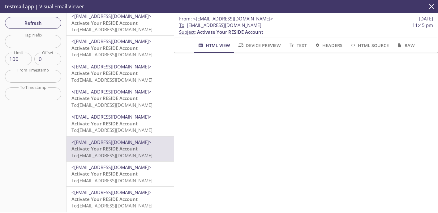
click at [113, 175] on span "Activate Your RESIDE Account" at bounding box center [104, 174] width 66 height 6
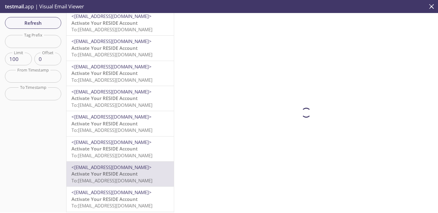
click at [120, 152] on span "Activate Your RESIDE Account" at bounding box center [104, 148] width 66 height 6
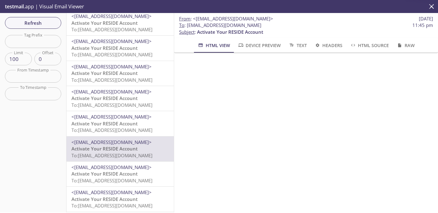
click at [114, 171] on span "Activate Your RESIDE Account" at bounding box center [104, 174] width 66 height 6
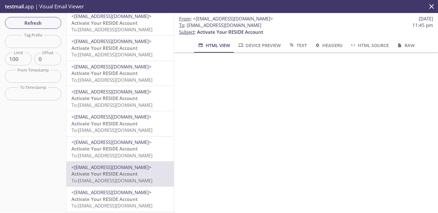
scroll to position [356, 0]
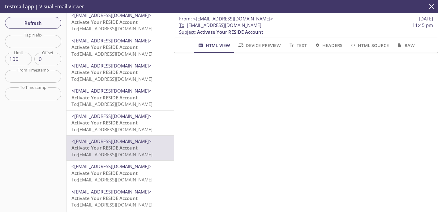
click at [120, 167] on span "<[EMAIL_ADDRESS][DOMAIN_NAME]>" at bounding box center [111, 166] width 80 height 6
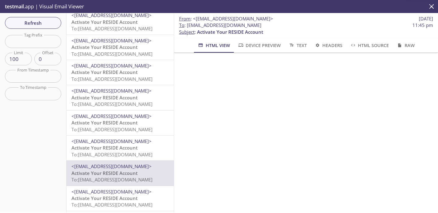
click at [113, 194] on span "<[EMAIL_ADDRESS][DOMAIN_NAME]>" at bounding box center [111, 191] width 80 height 6
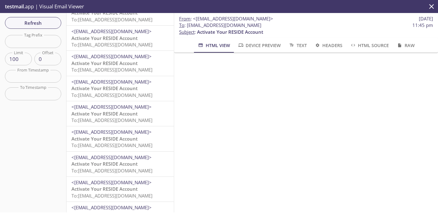
scroll to position [239, 0]
click at [110, 109] on span "<[EMAIL_ADDRESS][DOMAIN_NAME]>" at bounding box center [111, 107] width 80 height 6
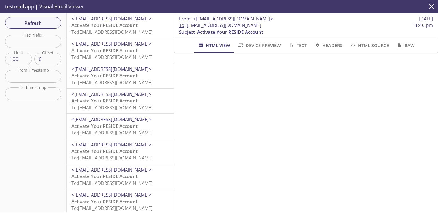
click at [120, 29] on span "To: [EMAIL_ADDRESS][DOMAIN_NAME]" at bounding box center [111, 32] width 81 height 6
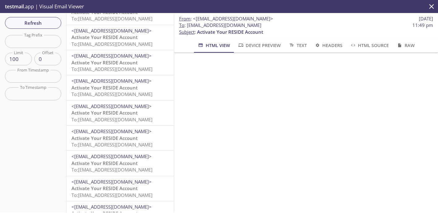
scroll to position [529, 0]
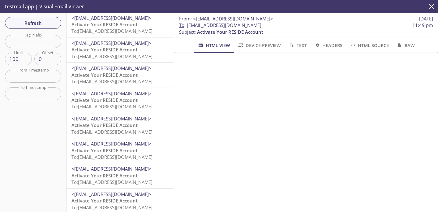
click at [131, 114] on div "<[EMAIL_ADDRESS][DOMAIN_NAME]> Activate Your RESIDE Account To: [EMAIL_ADDRESS]…" at bounding box center [120, 125] width 107 height 25
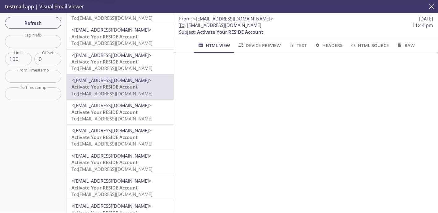
scroll to position [589, 0]
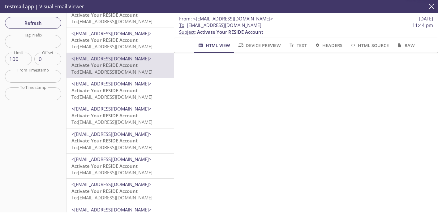
click at [118, 154] on div "<[EMAIL_ADDRESS][DOMAIN_NAME]> Activate Your RESIDE Account To: [EMAIL_ADDRESS]…" at bounding box center [120, 166] width 107 height 25
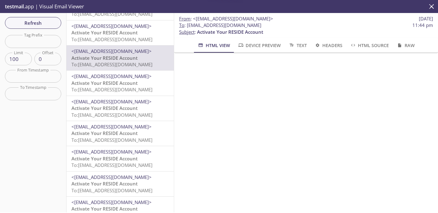
scroll to position [832, 0]
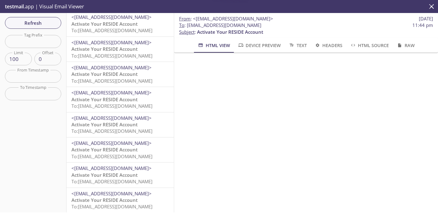
click at [128, 119] on span "<[EMAIL_ADDRESS][DOMAIN_NAME]>" at bounding box center [111, 118] width 80 height 6
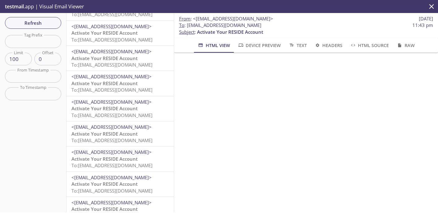
click at [130, 131] on span "Activate Your RESIDE Account" at bounding box center [104, 134] width 66 height 6
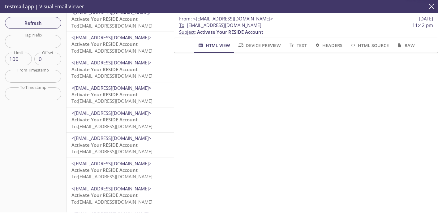
scroll to position [1304, 0]
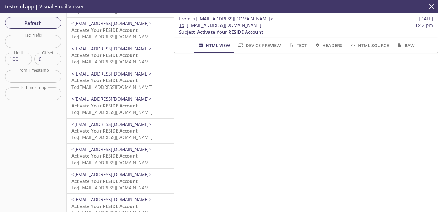
click at [128, 132] on span "Activate Your RESIDE Account" at bounding box center [104, 131] width 66 height 6
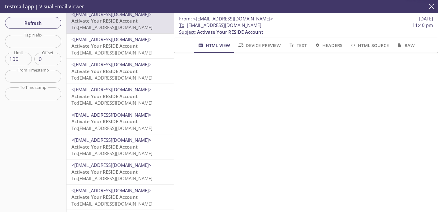
scroll to position [1427, 0]
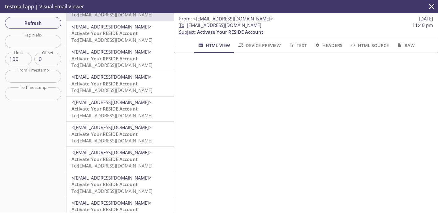
click at [119, 158] on span "Activate Your RESIDE Account" at bounding box center [104, 159] width 66 height 6
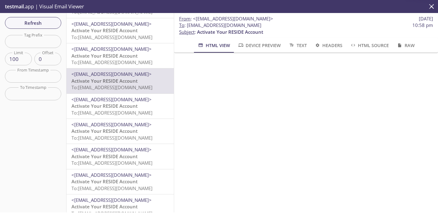
scroll to position [1507, 0]
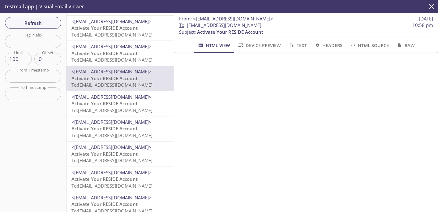
click at [127, 53] on span "Activate Your RESIDE Account" at bounding box center [104, 53] width 66 height 6
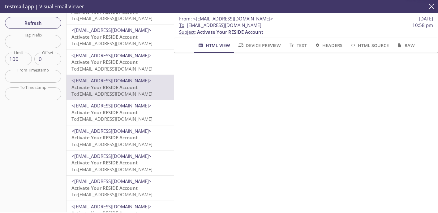
scroll to position [1469, 0]
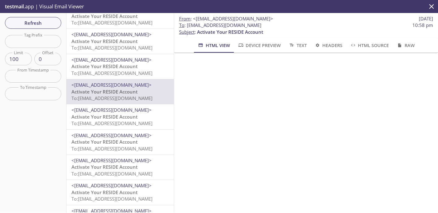
click at [127, 57] on span "<[EMAIL_ADDRESS][DOMAIN_NAME]>" at bounding box center [111, 60] width 80 height 6
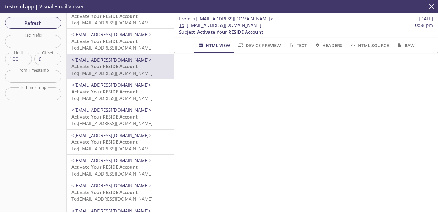
click at [33, 40] on input "text" at bounding box center [33, 41] width 56 height 13
paste input "[EMAIL_ADDRESS][DOMAIN_NAME]"
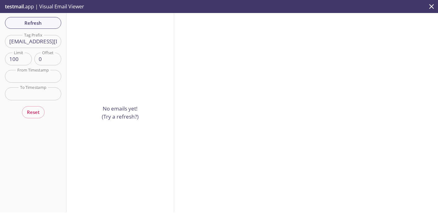
drag, startPoint x: 57, startPoint y: 42, endPoint x: 27, endPoint y: 42, distance: 30.0
click at [27, 42] on input "[EMAIL_ADDRESS][DOMAIN_NAME]" at bounding box center [33, 41] width 56 height 13
drag, startPoint x: 28, startPoint y: 42, endPoint x: -2, endPoint y: 42, distance: 30.3
click at [0, 42] on html ".cls-1 { fill: #6d5ca8; } .cls-2 { fill: #3fc191; } .cls-3 { fill: #3b4752; } .…" at bounding box center [219, 106] width 438 height 213
click at [50, 45] on input "[EMAIL_ADDRESS][DOMAIN_NAME]" at bounding box center [33, 41] width 56 height 13
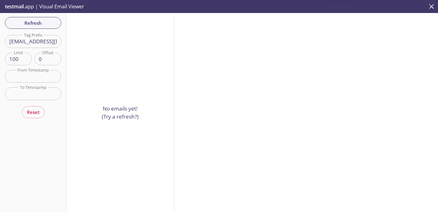
click at [52, 43] on input "[EMAIL_ADDRESS][DOMAIN_NAME]" at bounding box center [33, 41] width 56 height 13
drag, startPoint x: 37, startPoint y: 41, endPoint x: 81, endPoint y: 48, distance: 44.4
click at [80, 47] on div "Refresh Filters Tag Prefix [EMAIL_ADDRESS][DOMAIN_NAME] Tag Prefix Limit 100 Li…" at bounding box center [219, 112] width 438 height 199
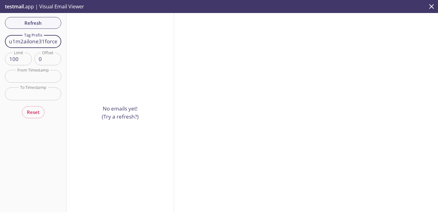
type input "qu1m2ailone31force"
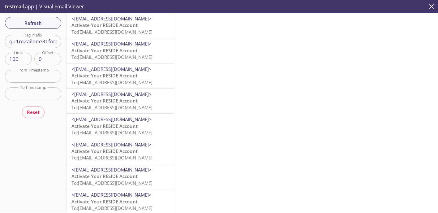
click at [89, 24] on span "Activate Your RESIDE Account" at bounding box center [104, 25] width 66 height 6
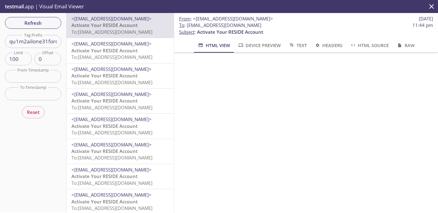
click at [121, 47] on span "<[EMAIL_ADDRESS][DOMAIN_NAME]>" at bounding box center [119, 44] width 97 height 6
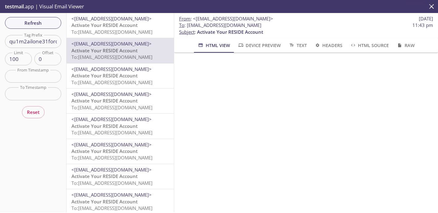
click at [119, 109] on span "To: [EMAIL_ADDRESS][DOMAIN_NAME]" at bounding box center [111, 107] width 81 height 6
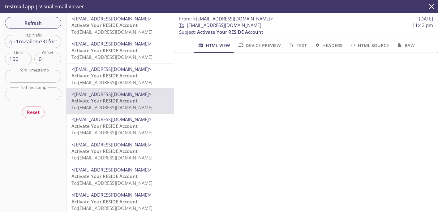
click at [120, 128] on span "Activate Your RESIDE Account" at bounding box center [104, 126] width 66 height 6
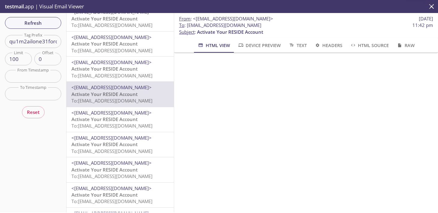
scroll to position [46, 0]
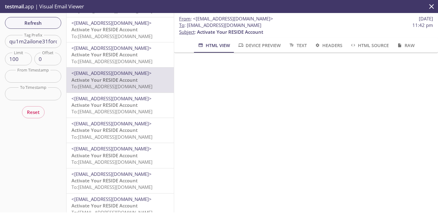
click at [122, 136] on span "To: [EMAIL_ADDRESS][DOMAIN_NAME]" at bounding box center [111, 137] width 81 height 6
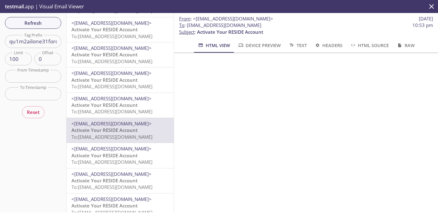
click at [138, 107] on p "Activate Your RESIDE Account To: [EMAIL_ADDRESS][DOMAIN_NAME]" at bounding box center [119, 108] width 97 height 13
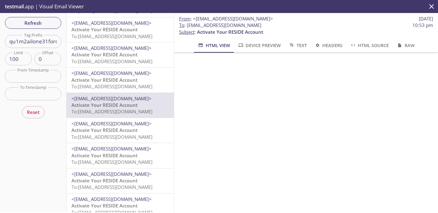
click at [134, 87] on span "To: [EMAIL_ADDRESS][DOMAIN_NAME]" at bounding box center [111, 86] width 81 height 6
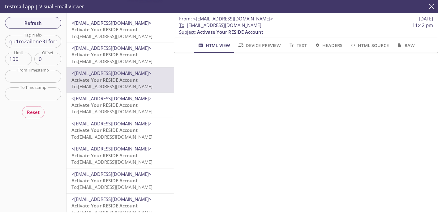
click at [132, 101] on span "<[EMAIL_ADDRESS][DOMAIN_NAME]>" at bounding box center [111, 98] width 80 height 6
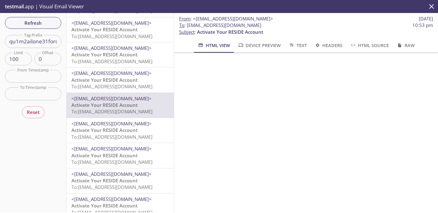
click at [161, 131] on p "Activate Your RESIDE Account To: [EMAIL_ADDRESS][DOMAIN_NAME]" at bounding box center [119, 133] width 97 height 13
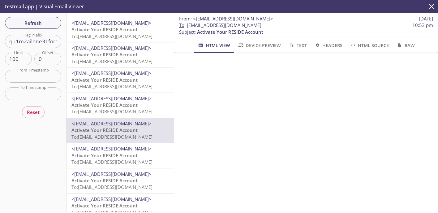
click at [139, 110] on span "To: [EMAIL_ADDRESS][DOMAIN_NAME]" at bounding box center [111, 111] width 81 height 6
